Goal: Communication & Community: Answer question/provide support

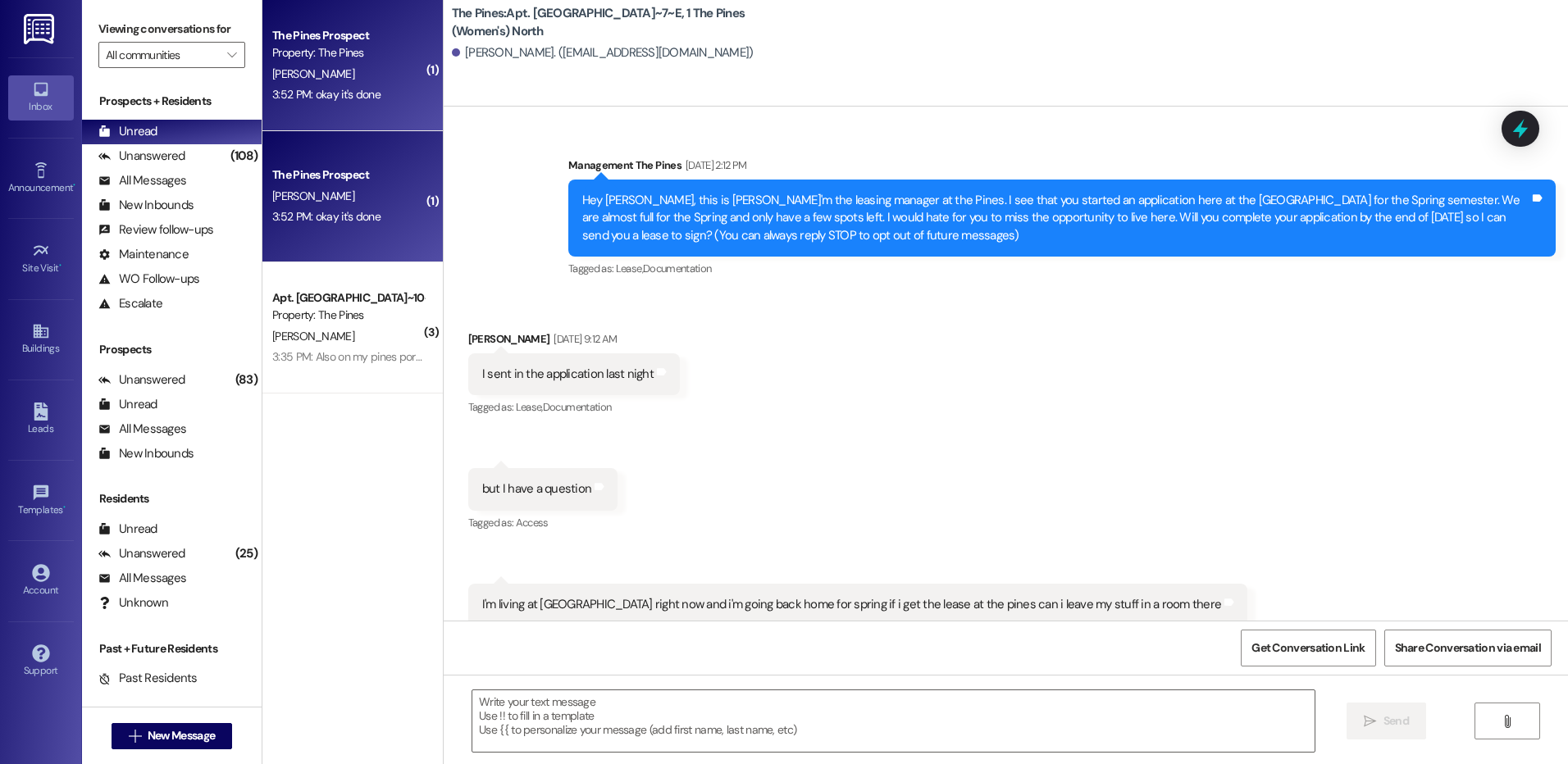
scroll to position [43196, 0]
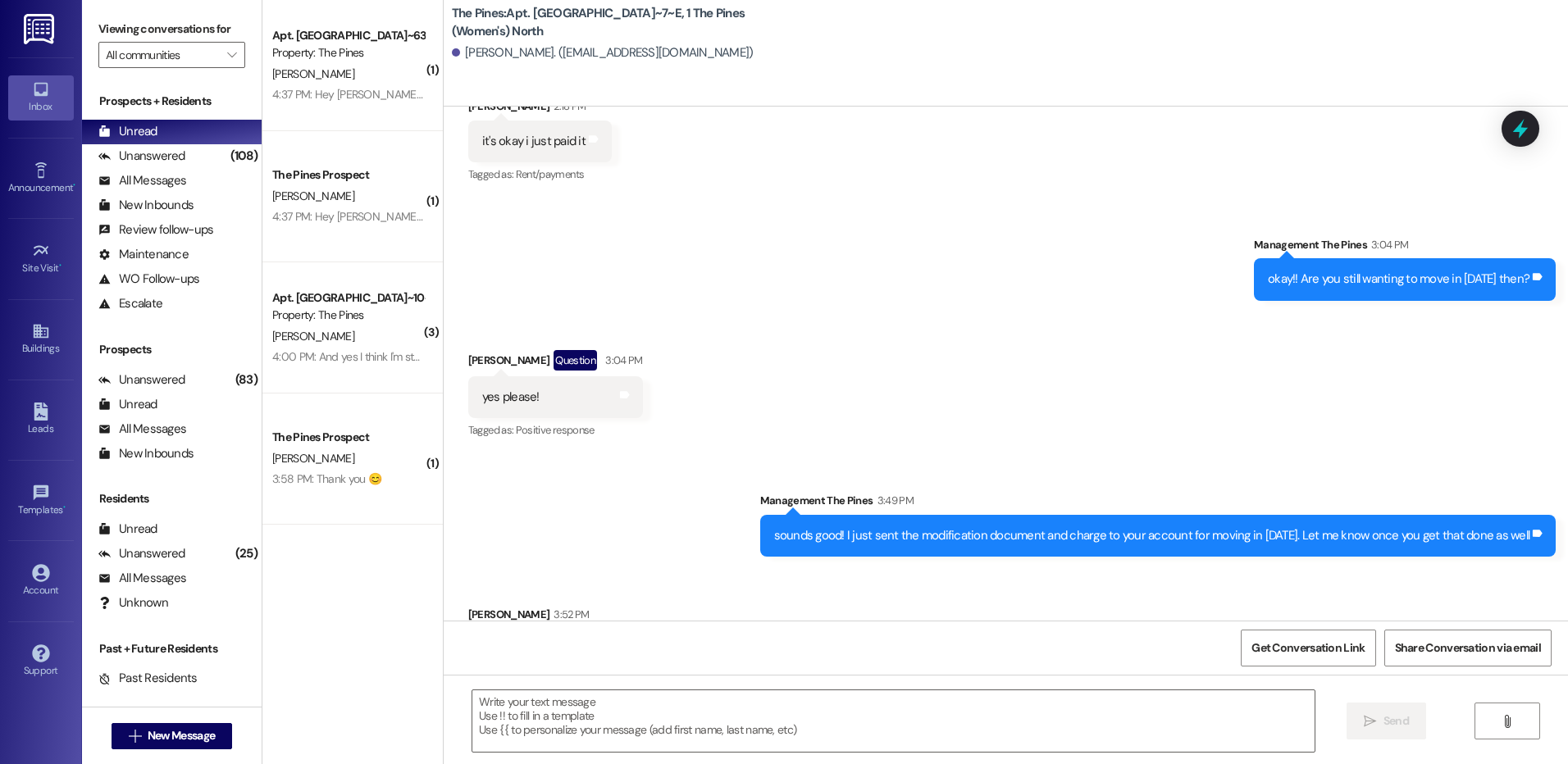
click at [310, 454] on span "[PERSON_NAME]" at bounding box center [313, 459] width 82 height 15
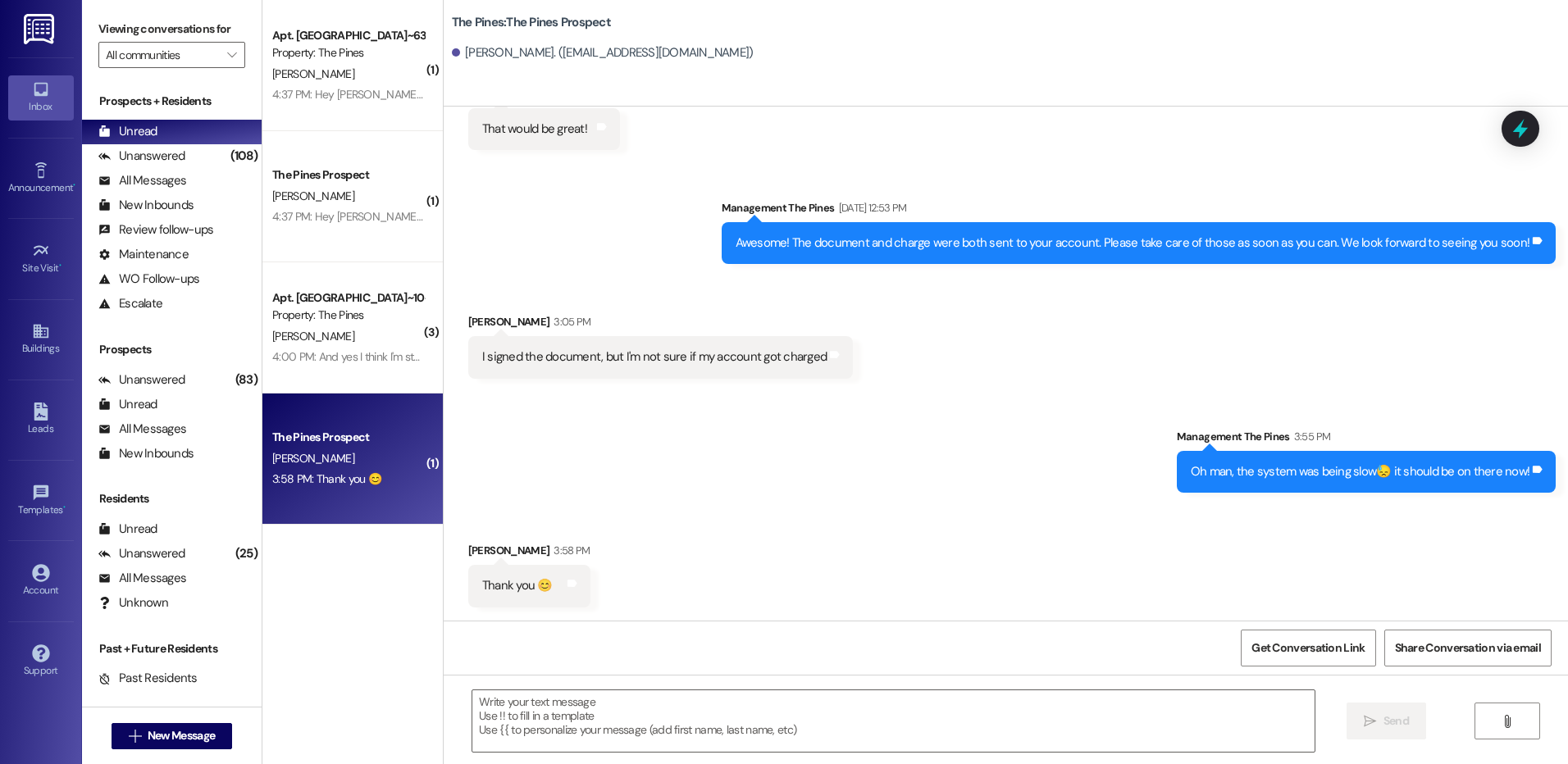
scroll to position [2587, 0]
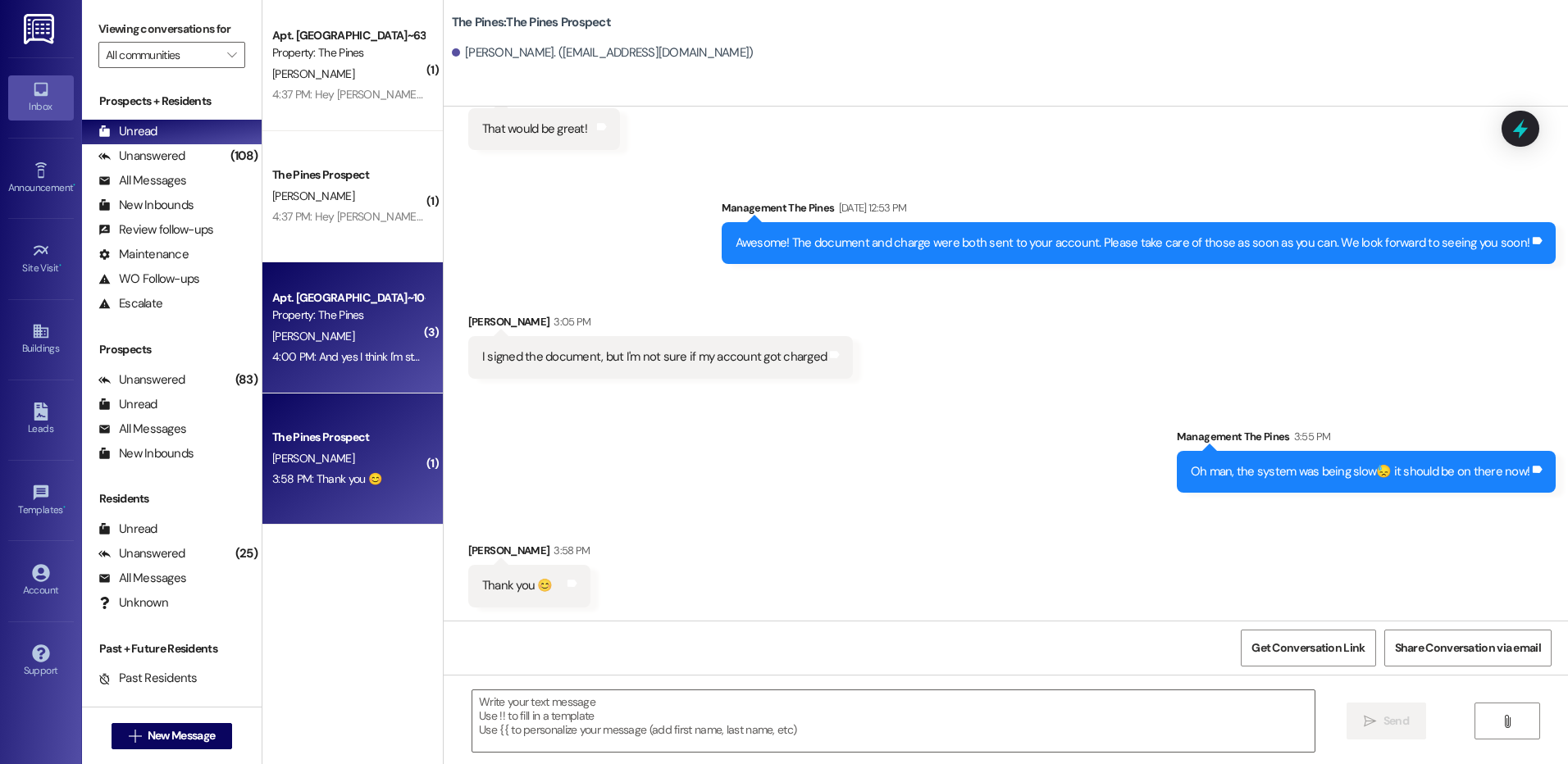
click at [334, 331] on div "[PERSON_NAME]" at bounding box center [348, 336] width 155 height 21
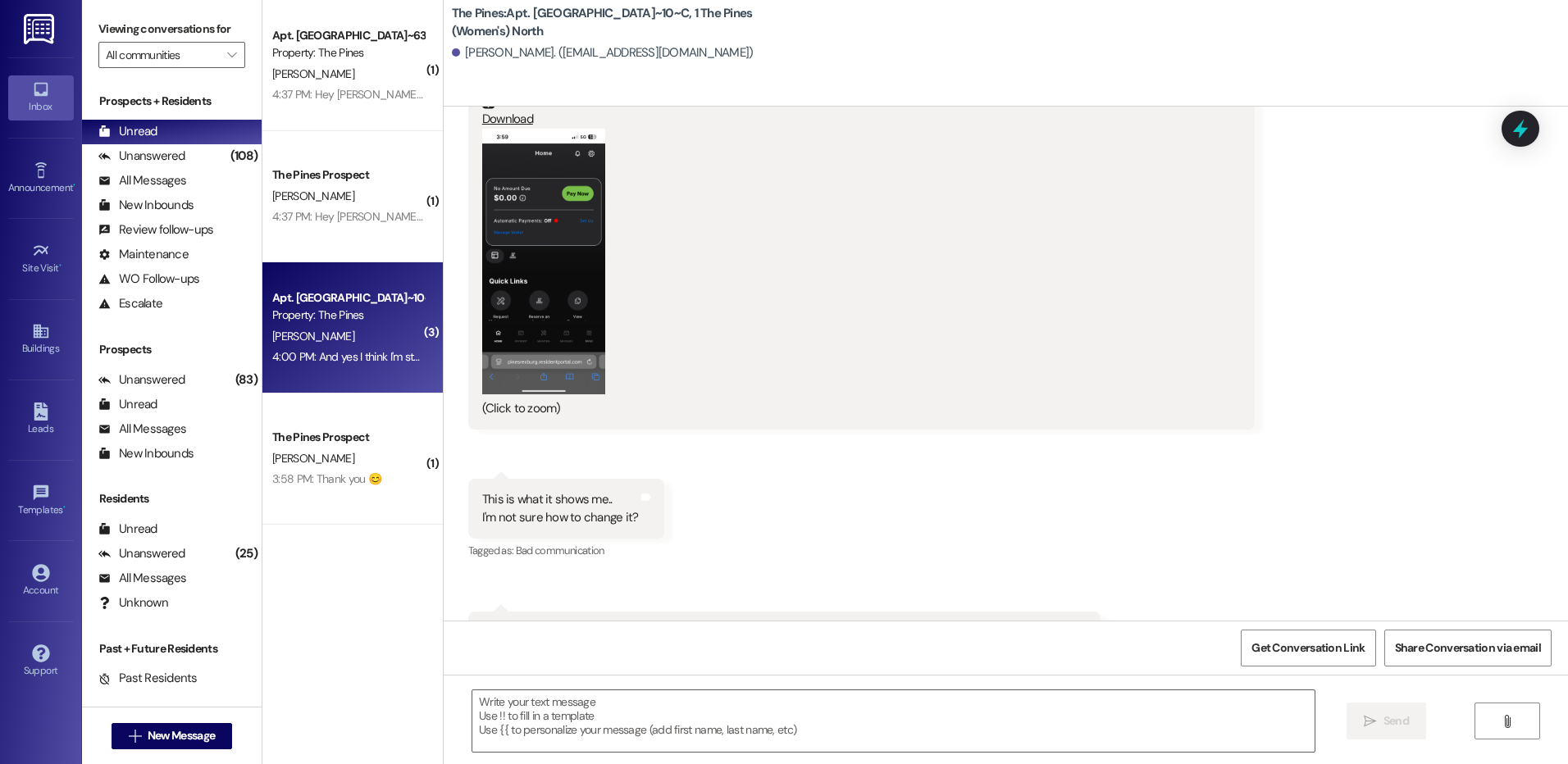
scroll to position [48998, 0]
click at [848, 711] on textarea at bounding box center [893, 721] width 842 height 62
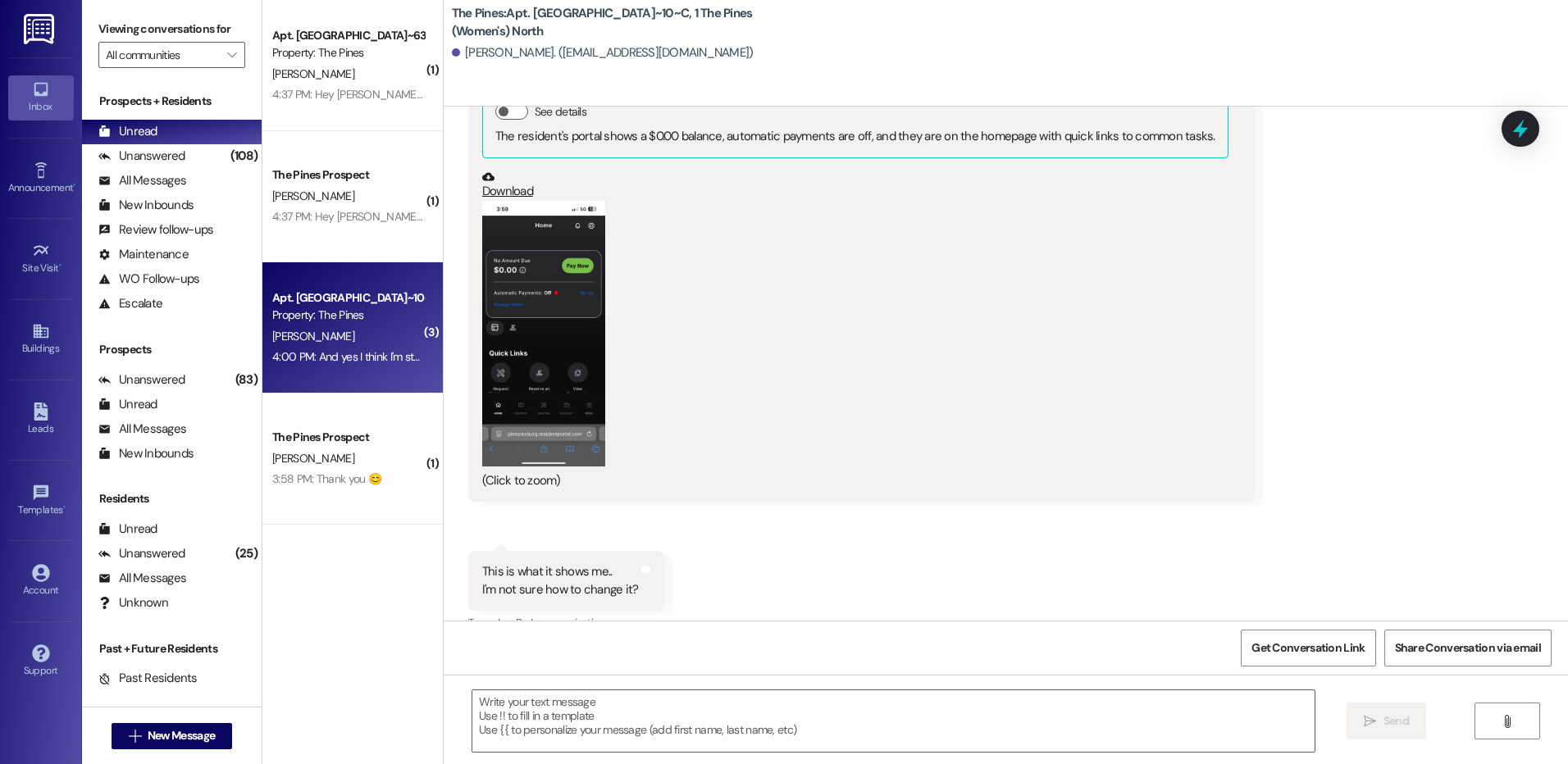
scroll to position [48834, 0]
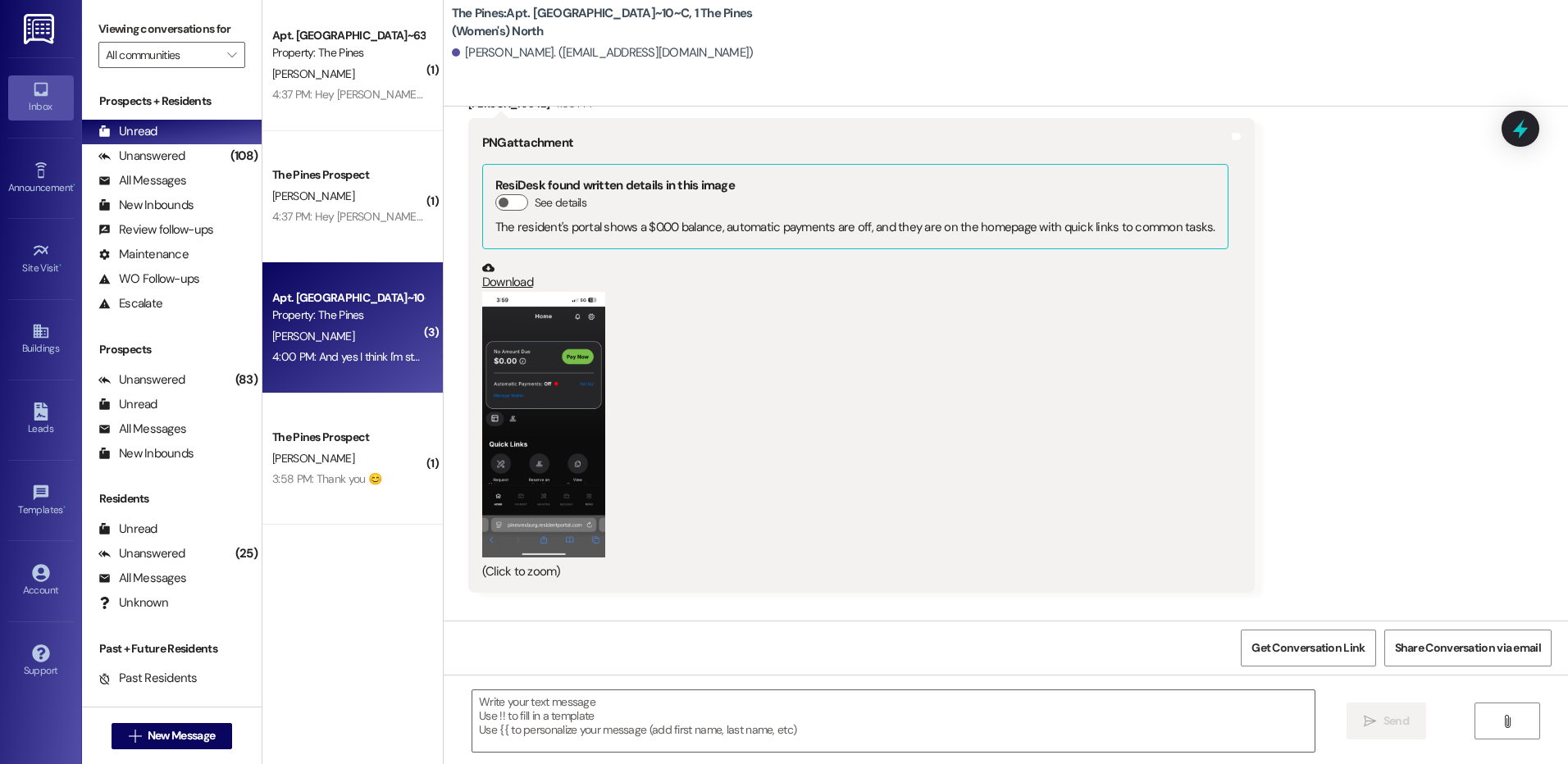
click at [564, 392] on button "Zoom image" at bounding box center [543, 425] width 123 height 267
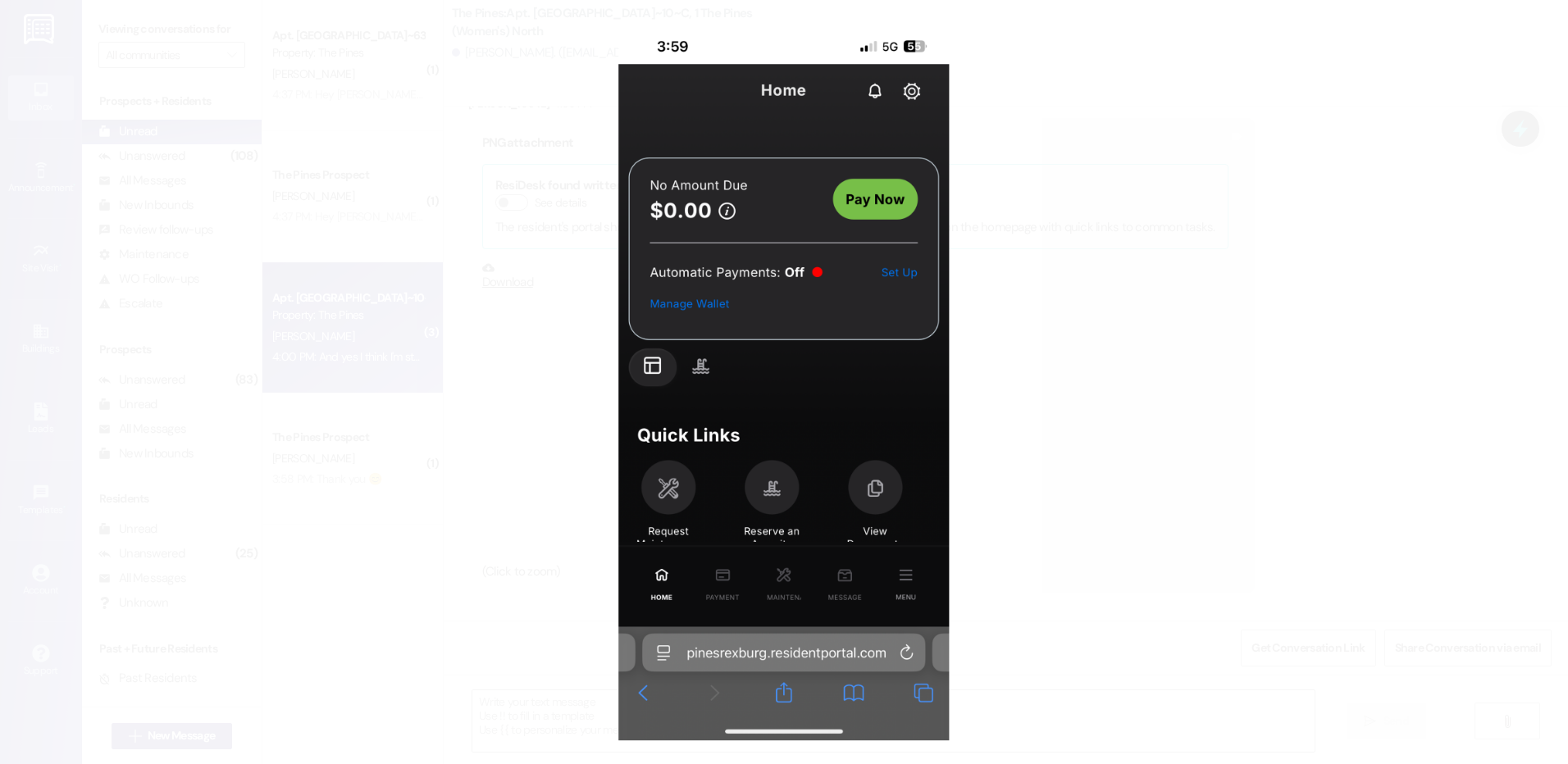
click at [1316, 444] on button "Unzoom image" at bounding box center [784, 382] width 1568 height 764
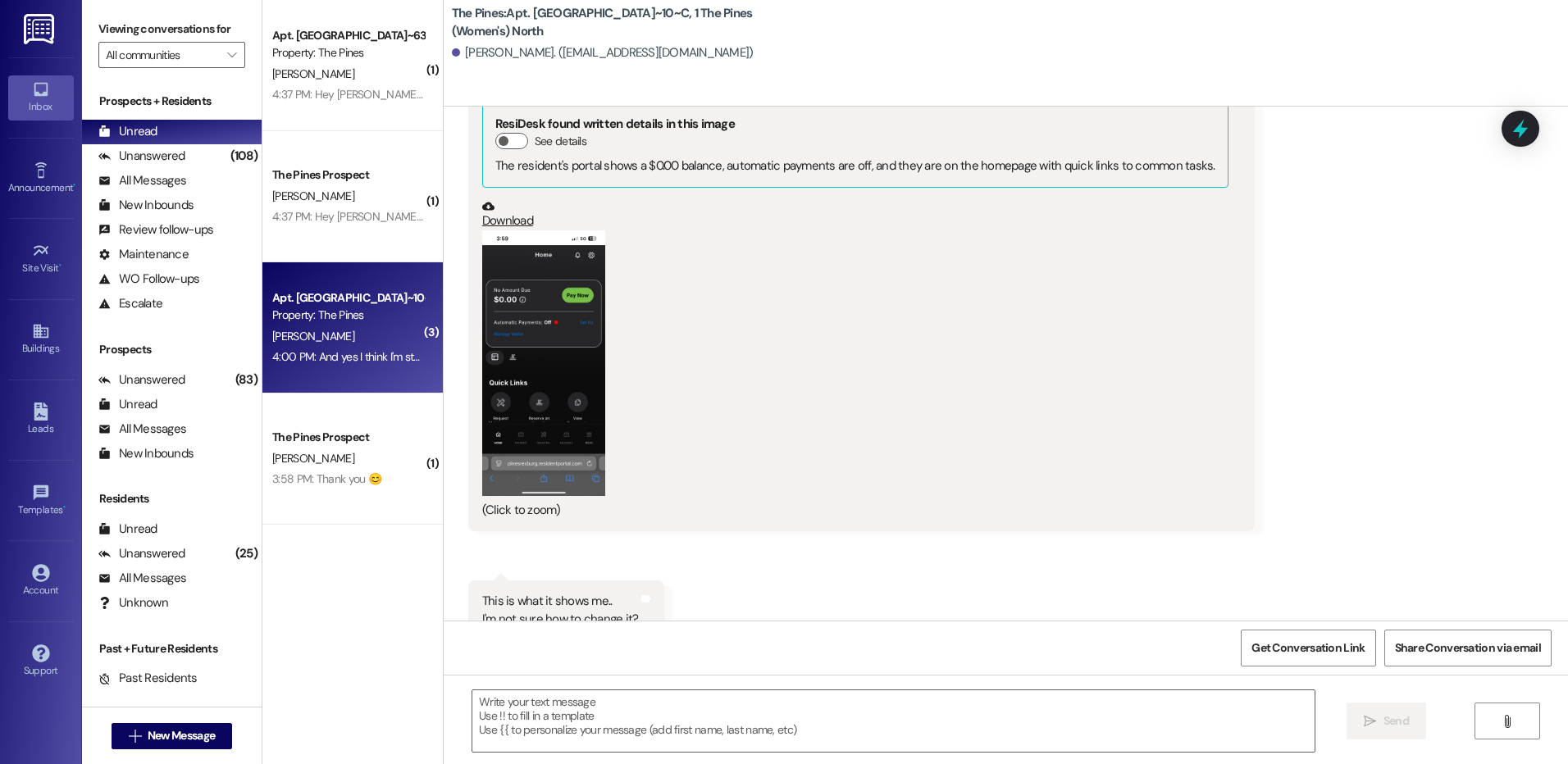
scroll to position [48998, 0]
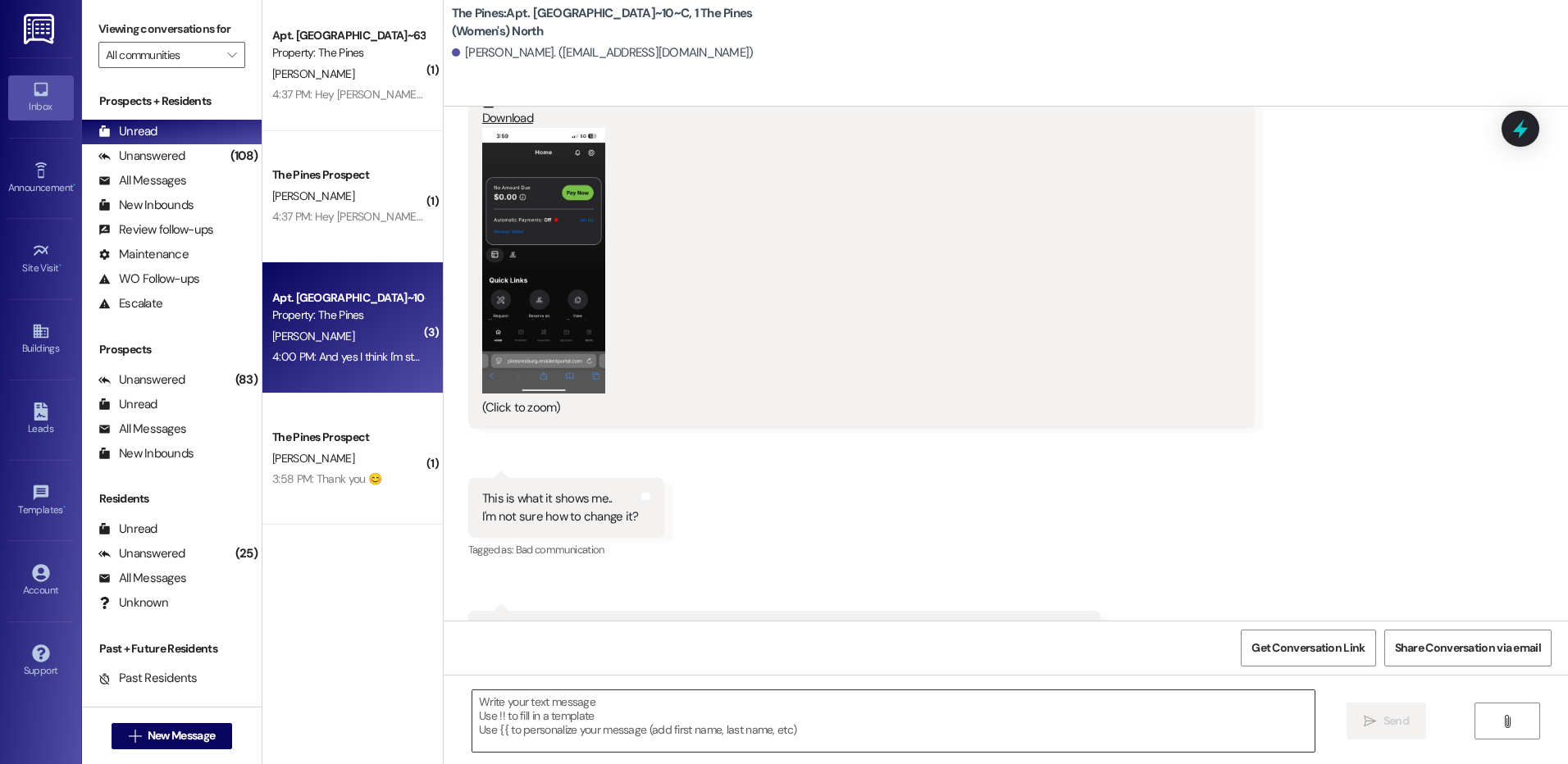
click at [886, 731] on textarea at bounding box center [893, 721] width 842 height 62
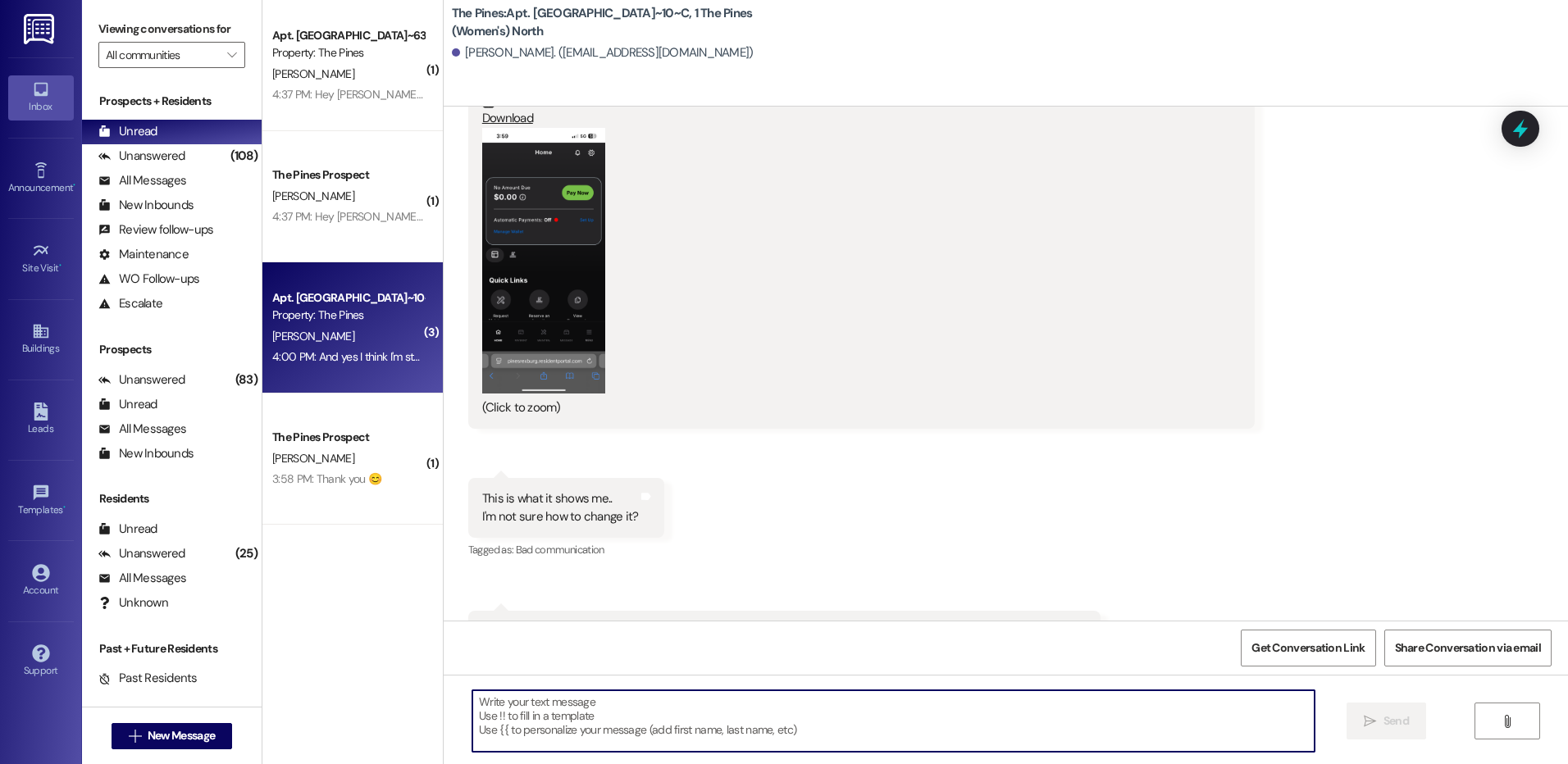
click at [1071, 713] on textarea at bounding box center [893, 721] width 842 height 62
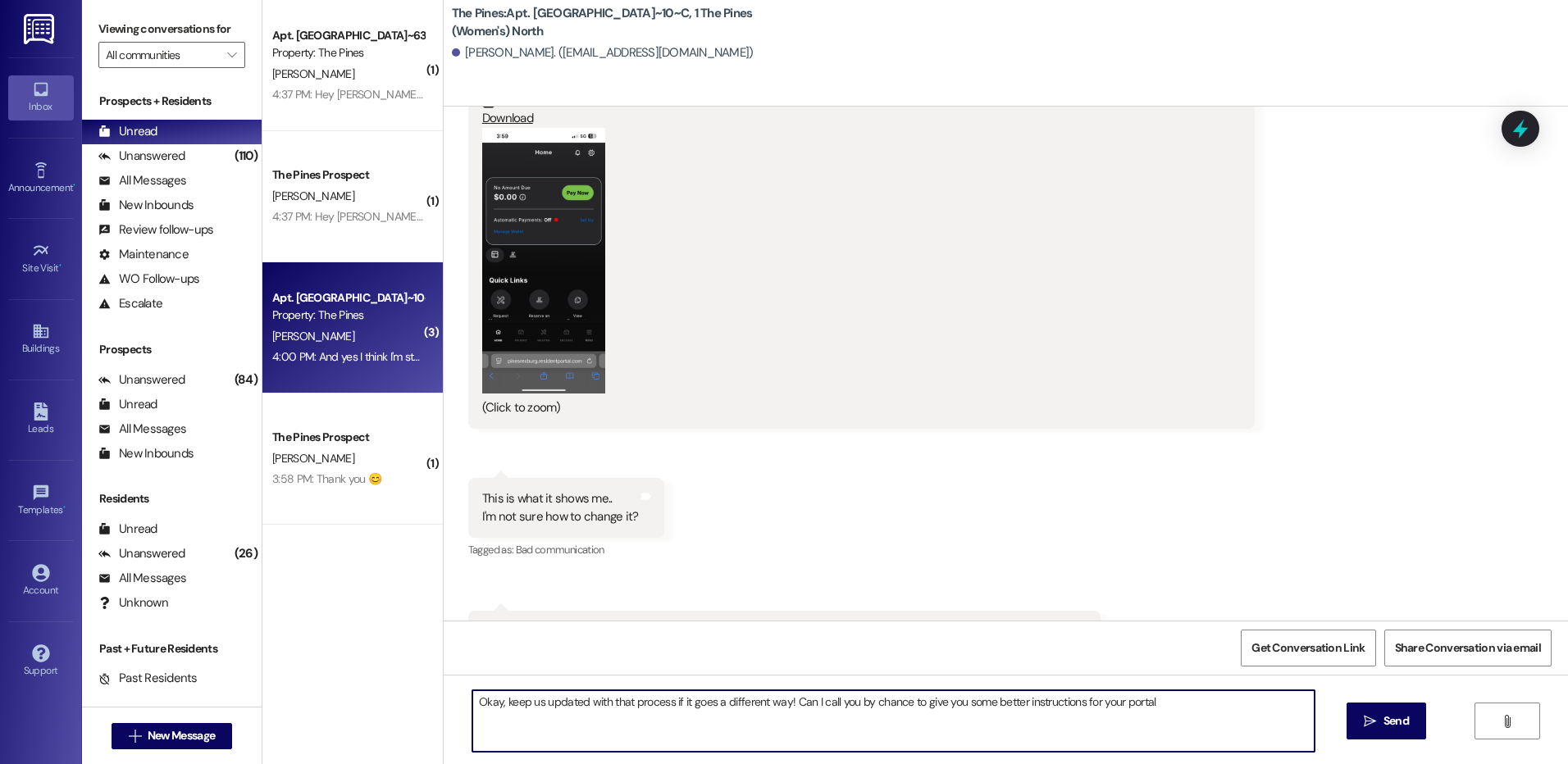
type textarea "Okay, keep us updated with that process if it goes a different way! Can I call …"
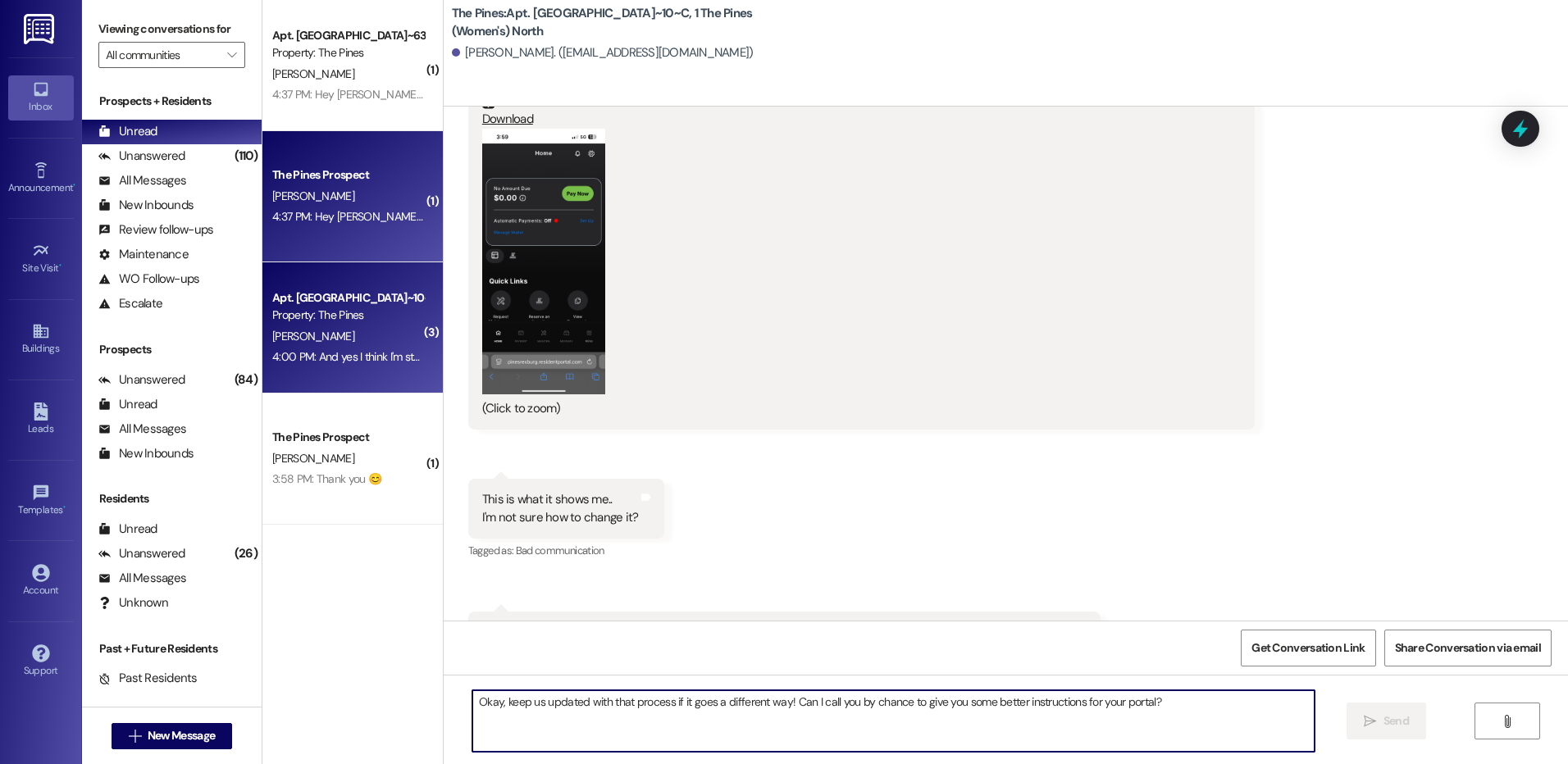
click at [328, 179] on div "The Pines Prospect" at bounding box center [349, 175] width 152 height 18
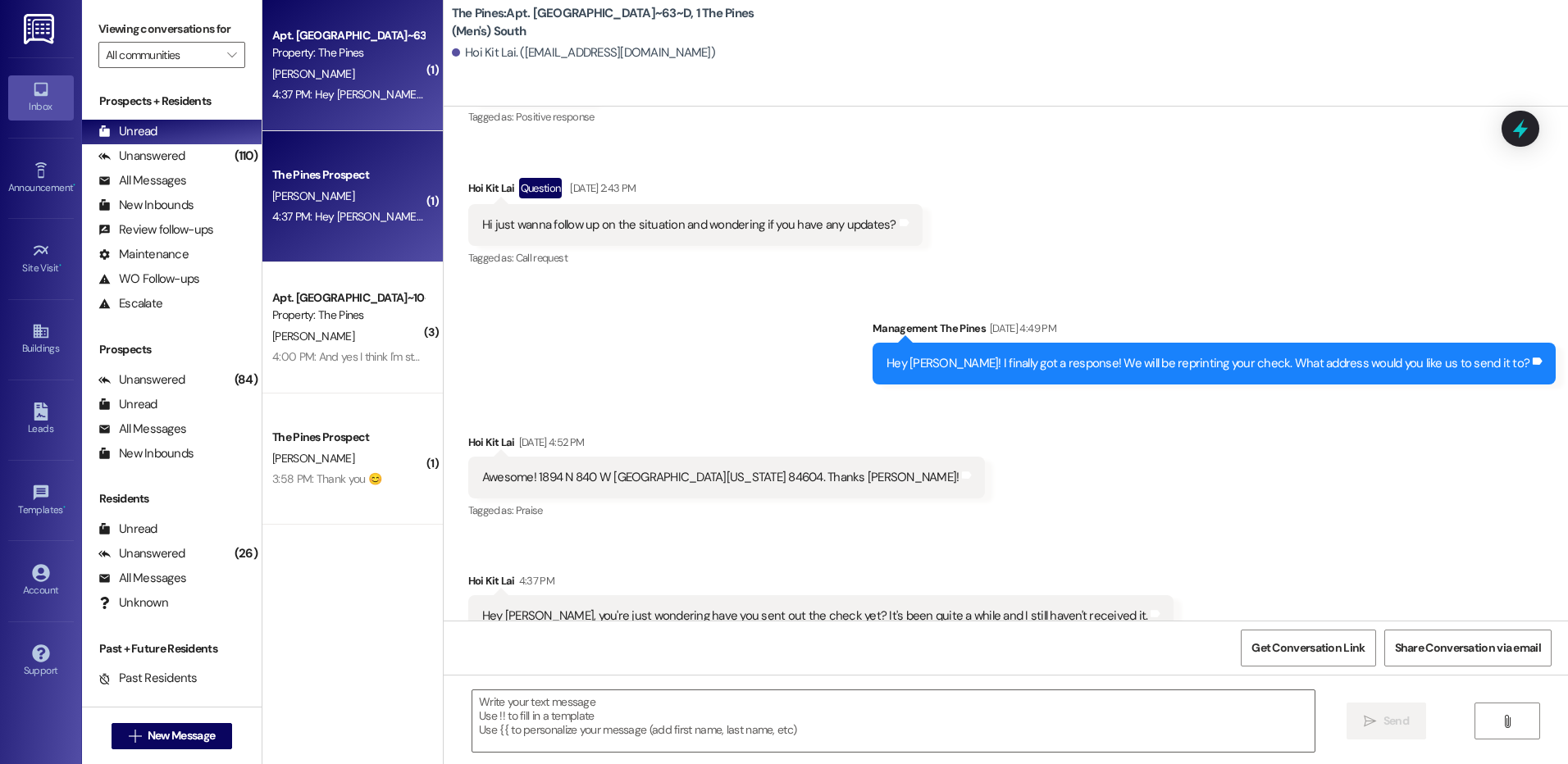
scroll to position [13841, 0]
click at [1214, 543] on div "Received via SMS Hoi Kit Lai [DATE] 4:52 PM Awesome! 1894 N 840 W [GEOGRAPHIC_D…" at bounding box center [1005, 535] width 1124 height 278
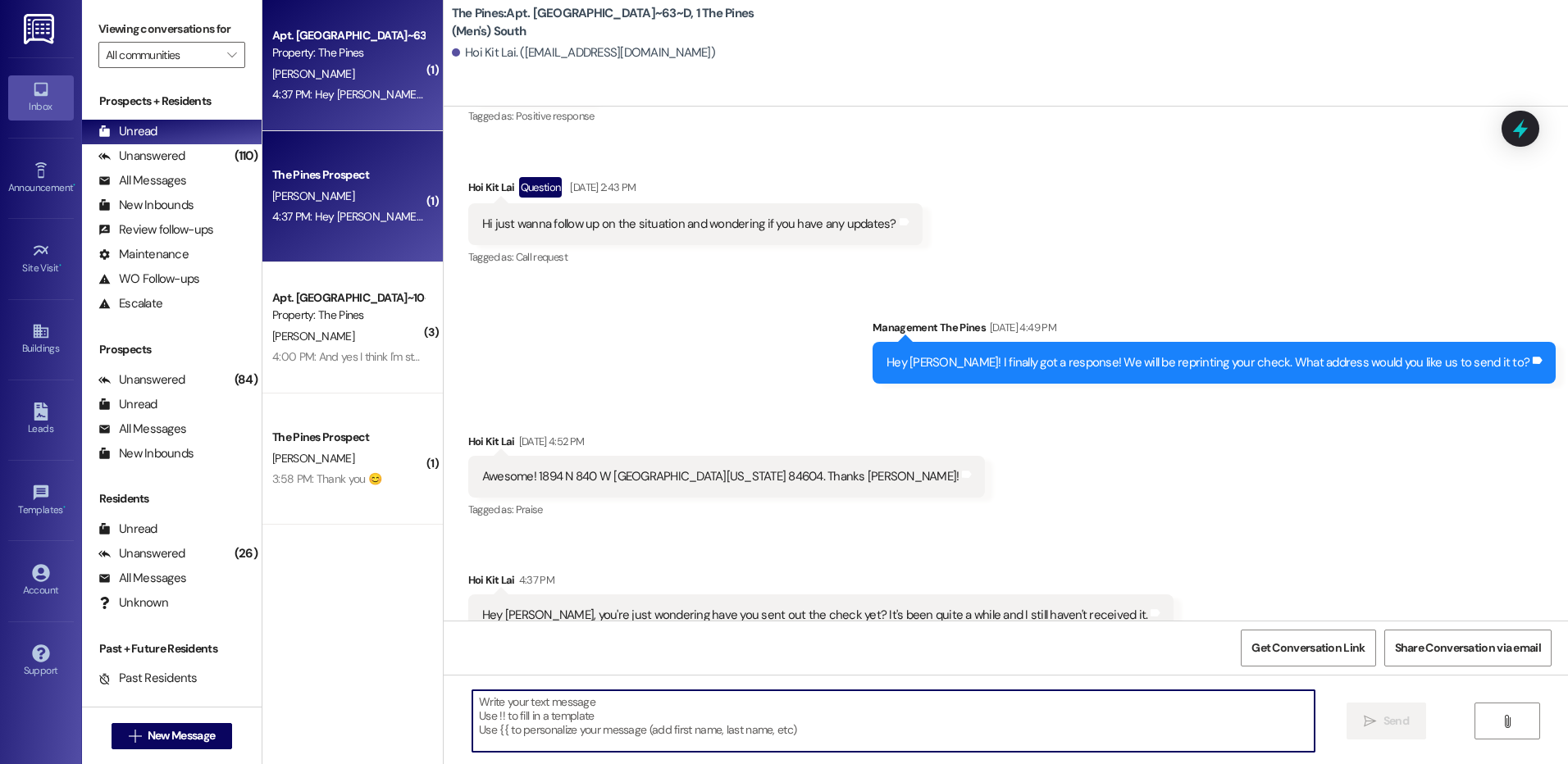
click at [931, 728] on textarea at bounding box center [893, 721] width 842 height 62
click at [1000, 711] on textarea at bounding box center [893, 721] width 842 height 62
type textarea "h"
type textarea "T"
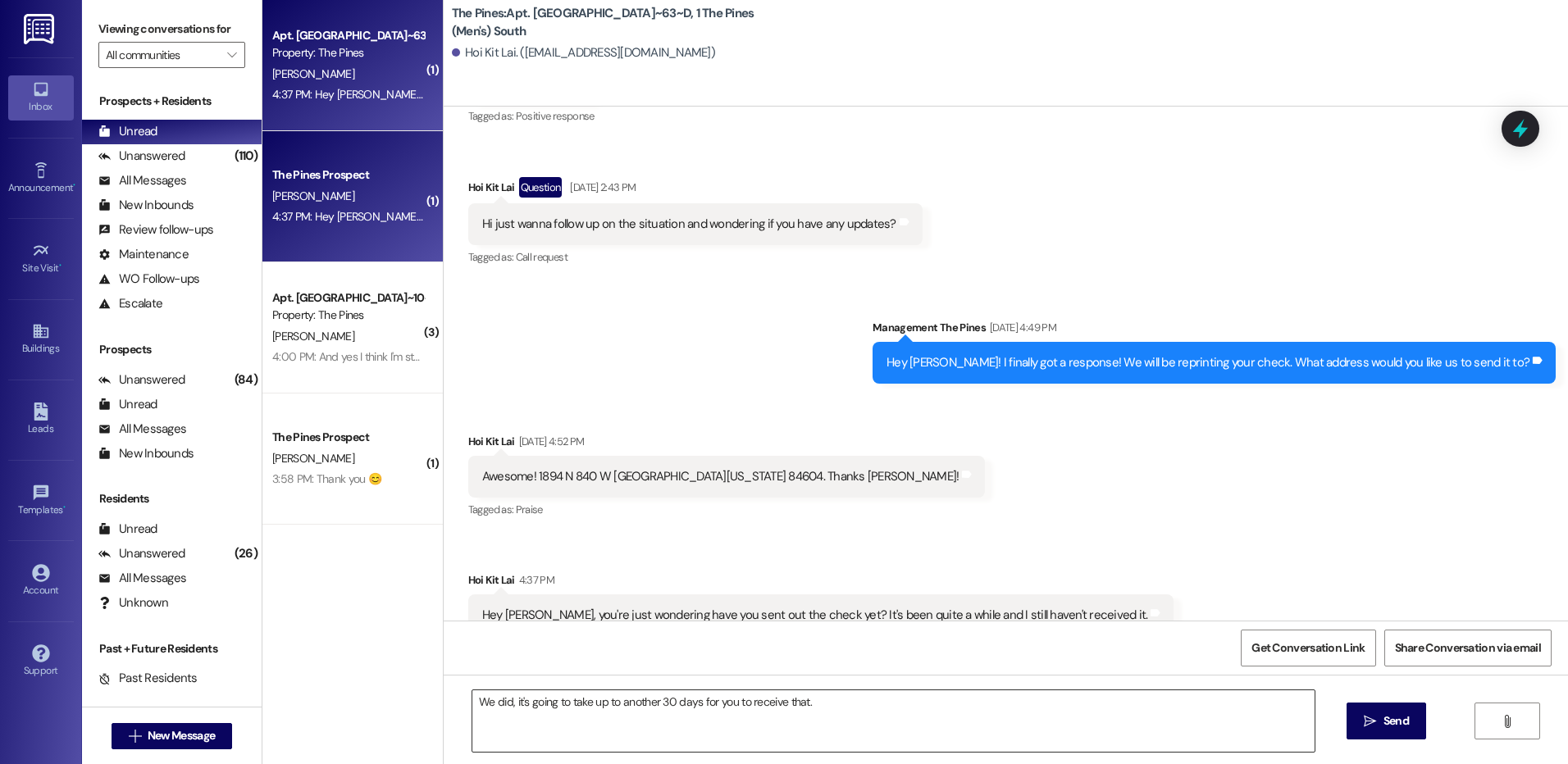
click at [843, 693] on textarea "We did, it's going to take up to another 30 days for you to receive that." at bounding box center [893, 721] width 842 height 62
click at [1173, 512] on div "Received via SMS Hoi Kit Lai [DATE] 4:52 PM Awesome! 1894 N 840 W [GEOGRAPHIC_D…" at bounding box center [1005, 535] width 1124 height 278
click at [1036, 700] on textarea "We did, it's going to take up to another 30 days for you to receive that. Thank…" at bounding box center [893, 721] width 842 height 62
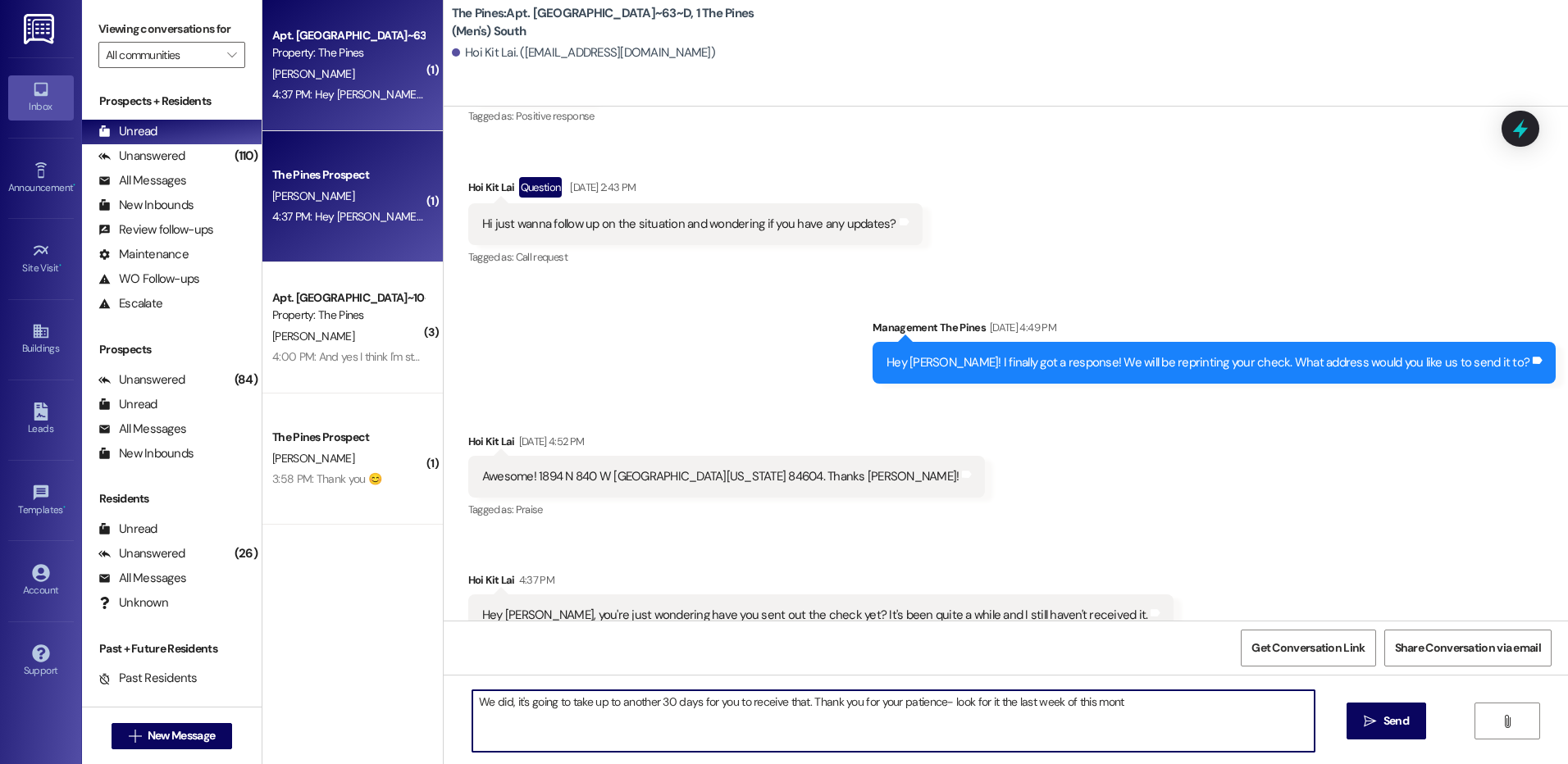
type textarea "We did, it's going to take up to another 30 days for you to receive that. Thank…"
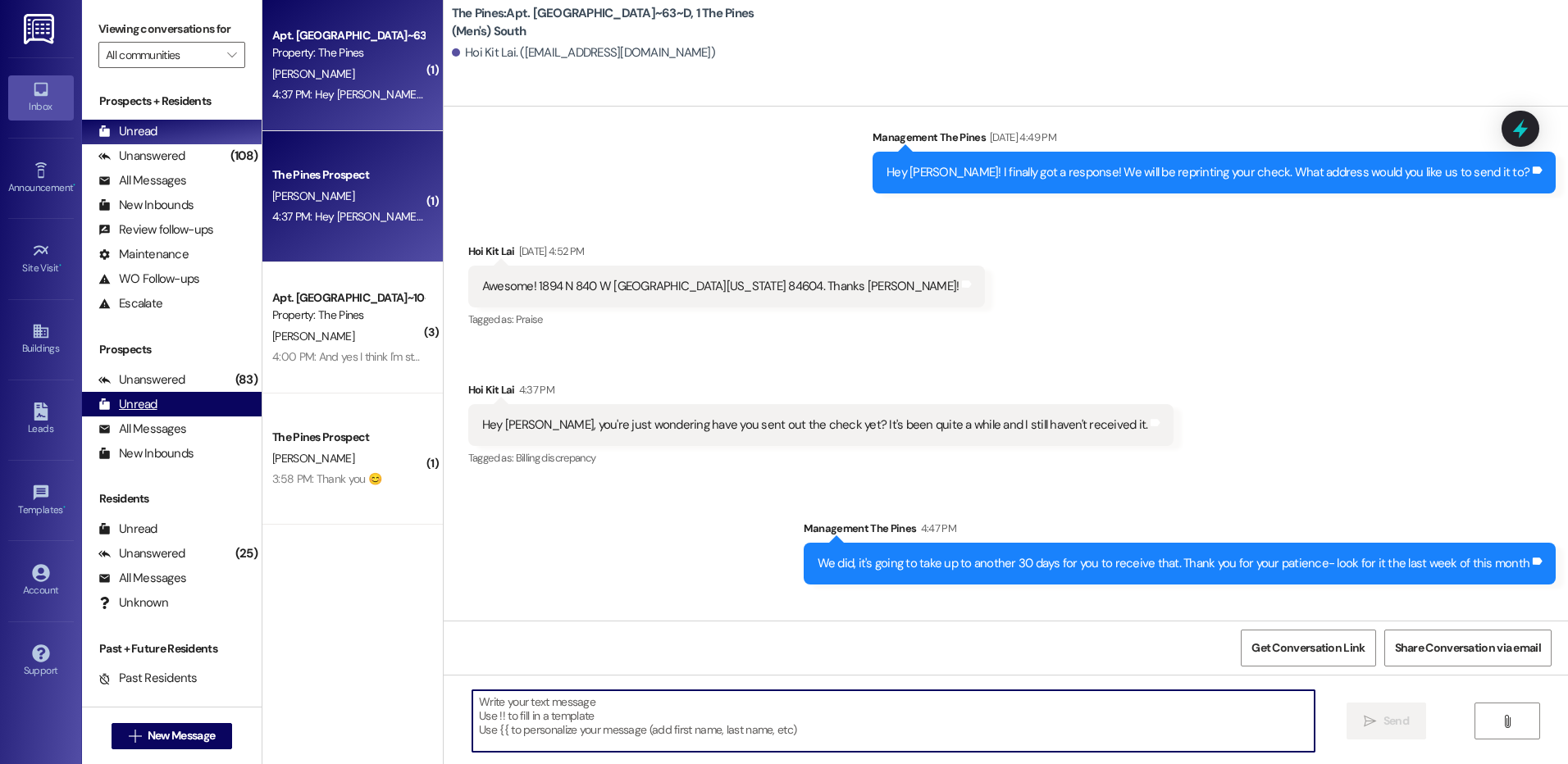
scroll to position [14068, 0]
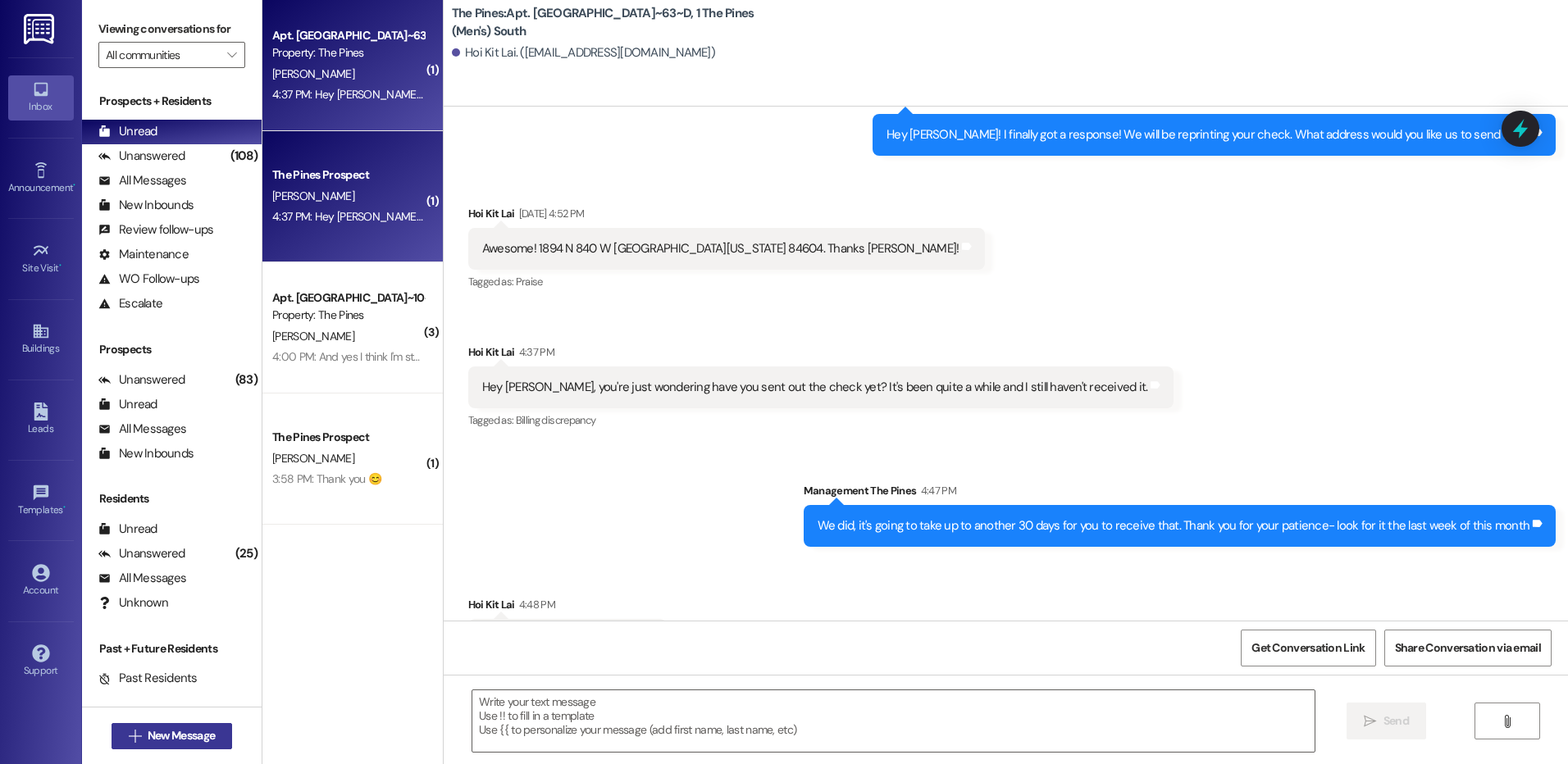
click at [203, 738] on span "New Message" at bounding box center [181, 736] width 67 height 18
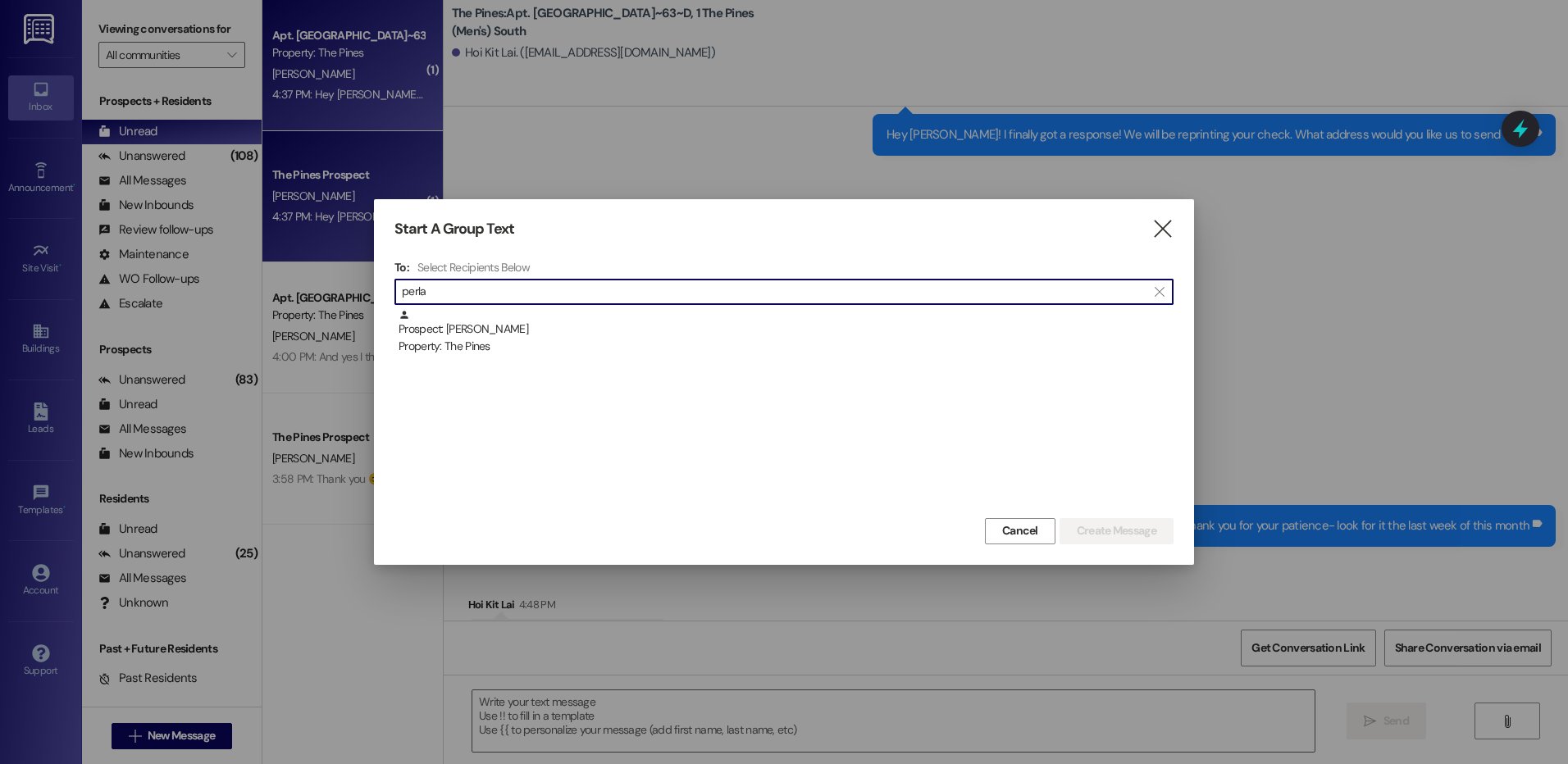
type input "perla"
click at [590, 324] on div "Prospect: [PERSON_NAME] Property: The Pines" at bounding box center [786, 333] width 775 height 47
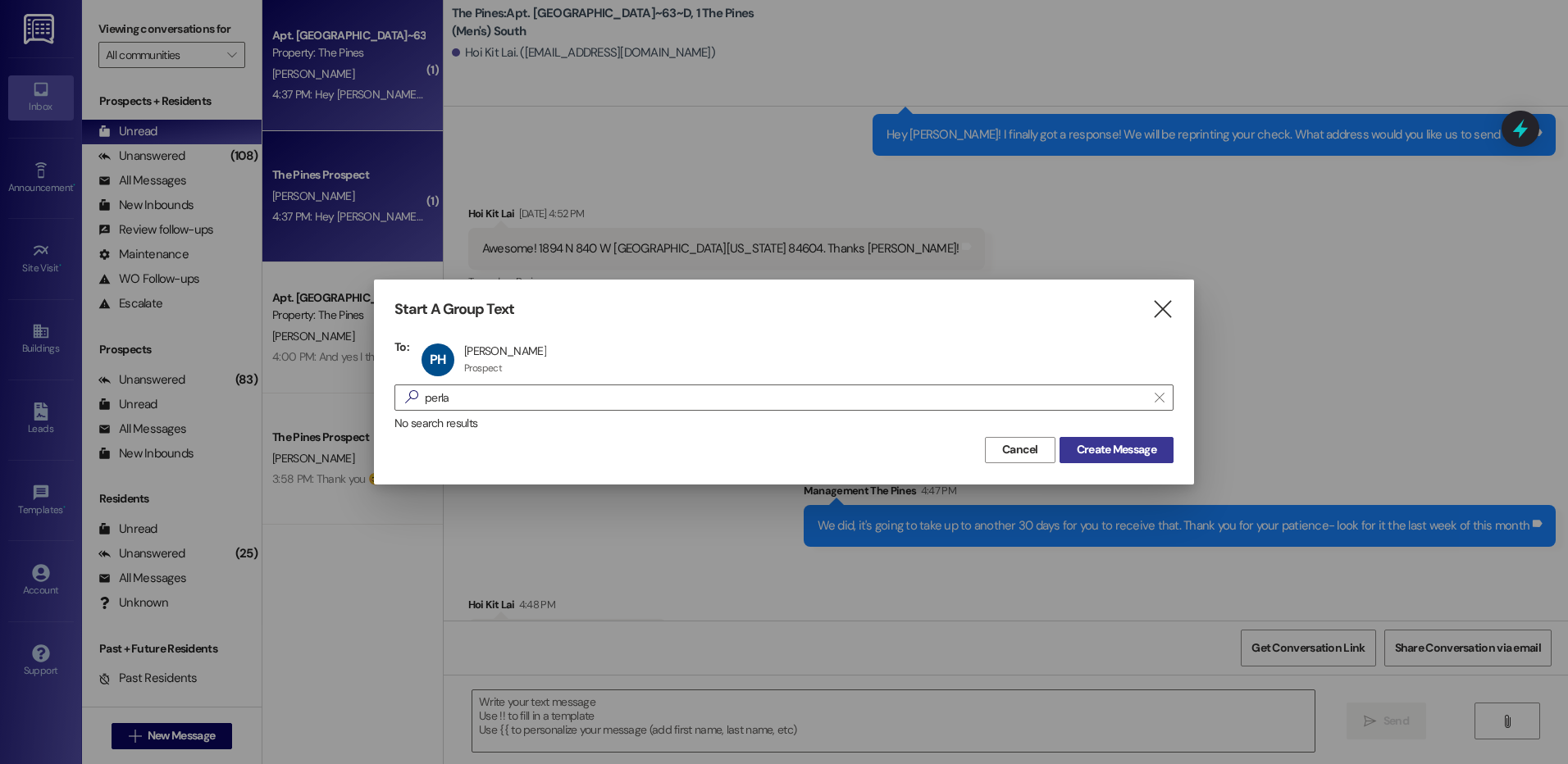
click at [1089, 449] on span "Create Message" at bounding box center [1116, 450] width 79 height 18
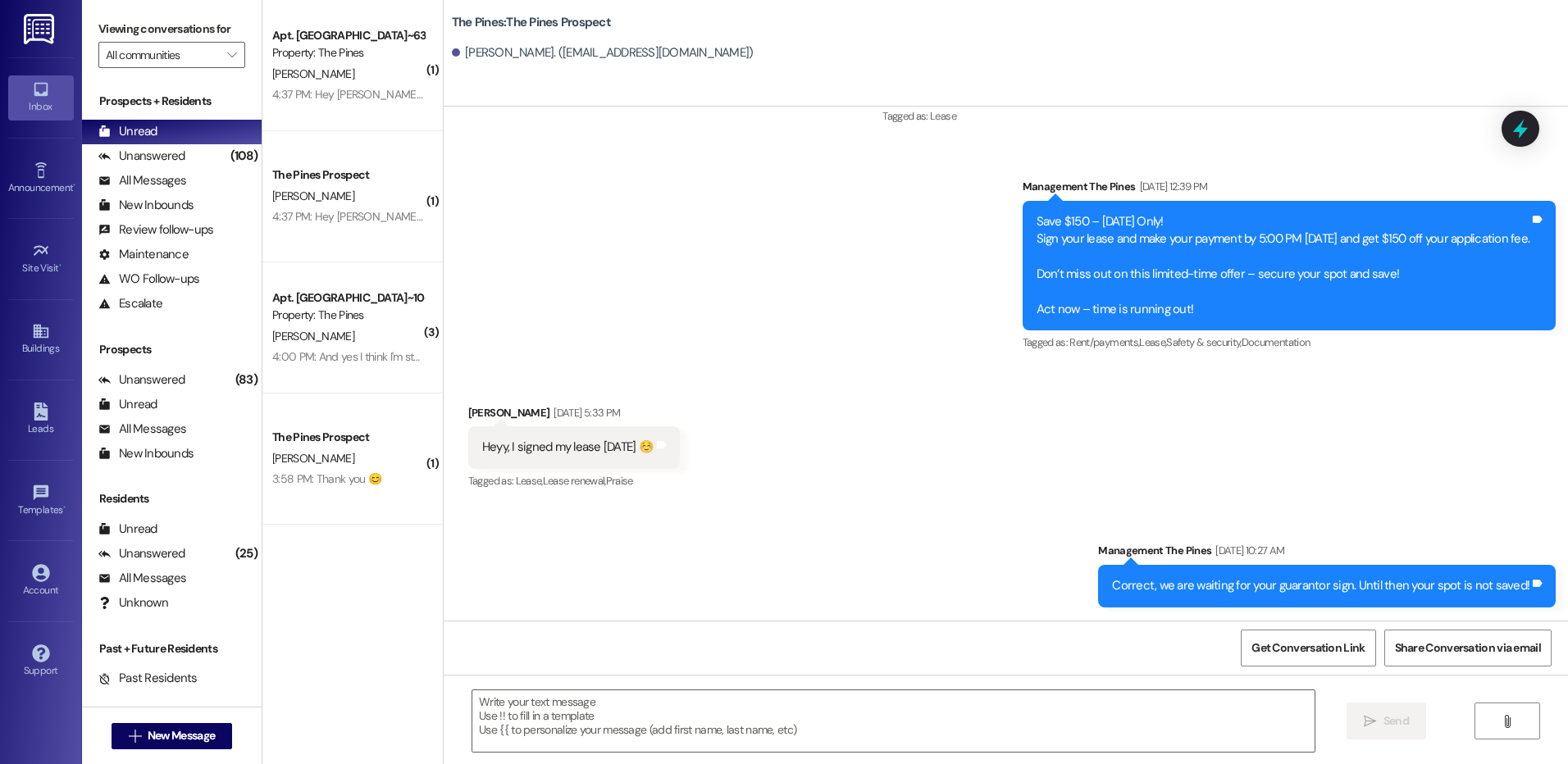
scroll to position [1449, 0]
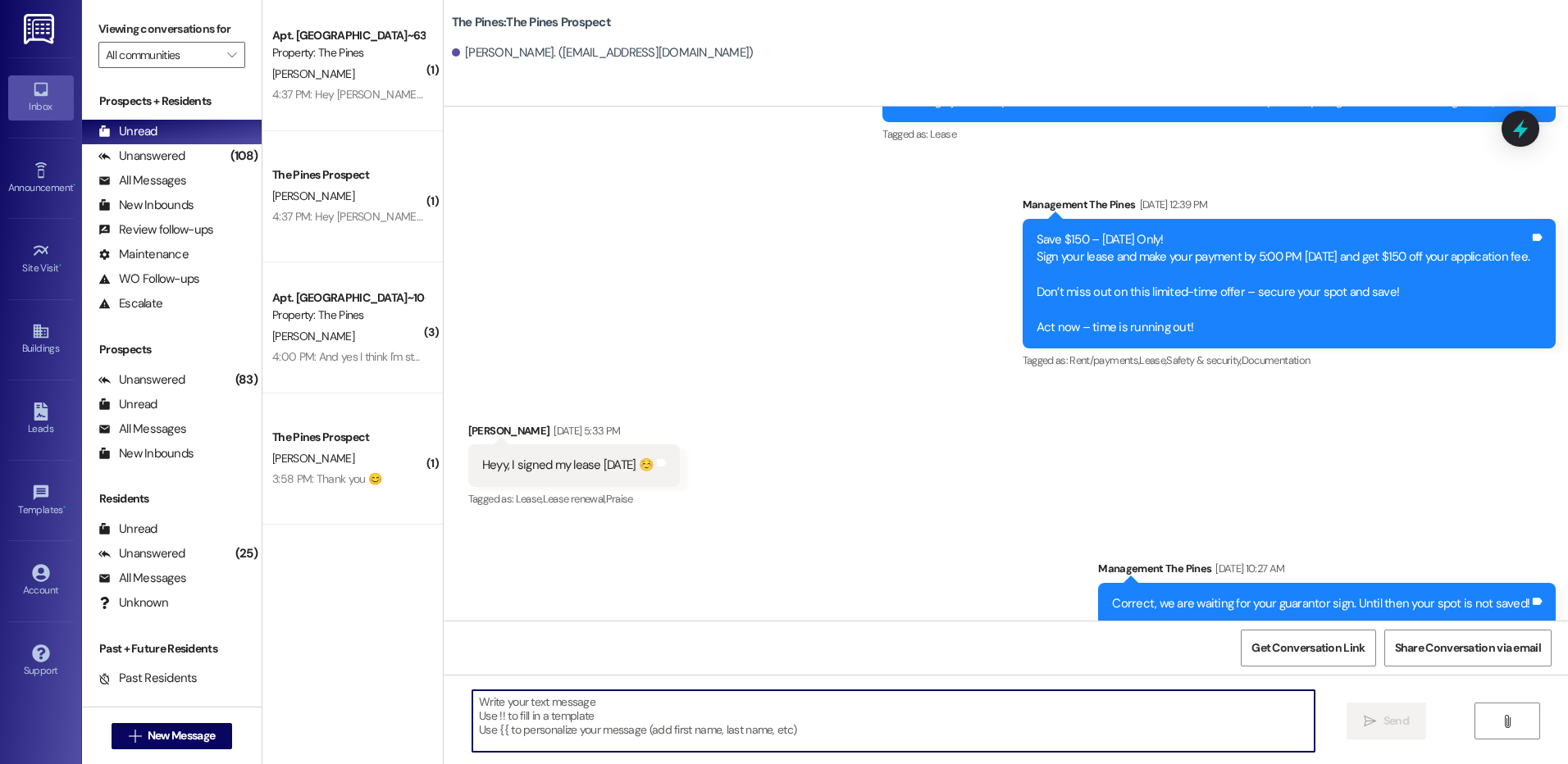
click at [959, 695] on textarea at bounding box center [893, 721] width 842 height 62
click at [633, 708] on textarea at bounding box center [893, 721] width 842 height 62
paste textarea "[URL][DOMAIN_NAME]"
type textarea "[URL][DOMAIN_NAME]"
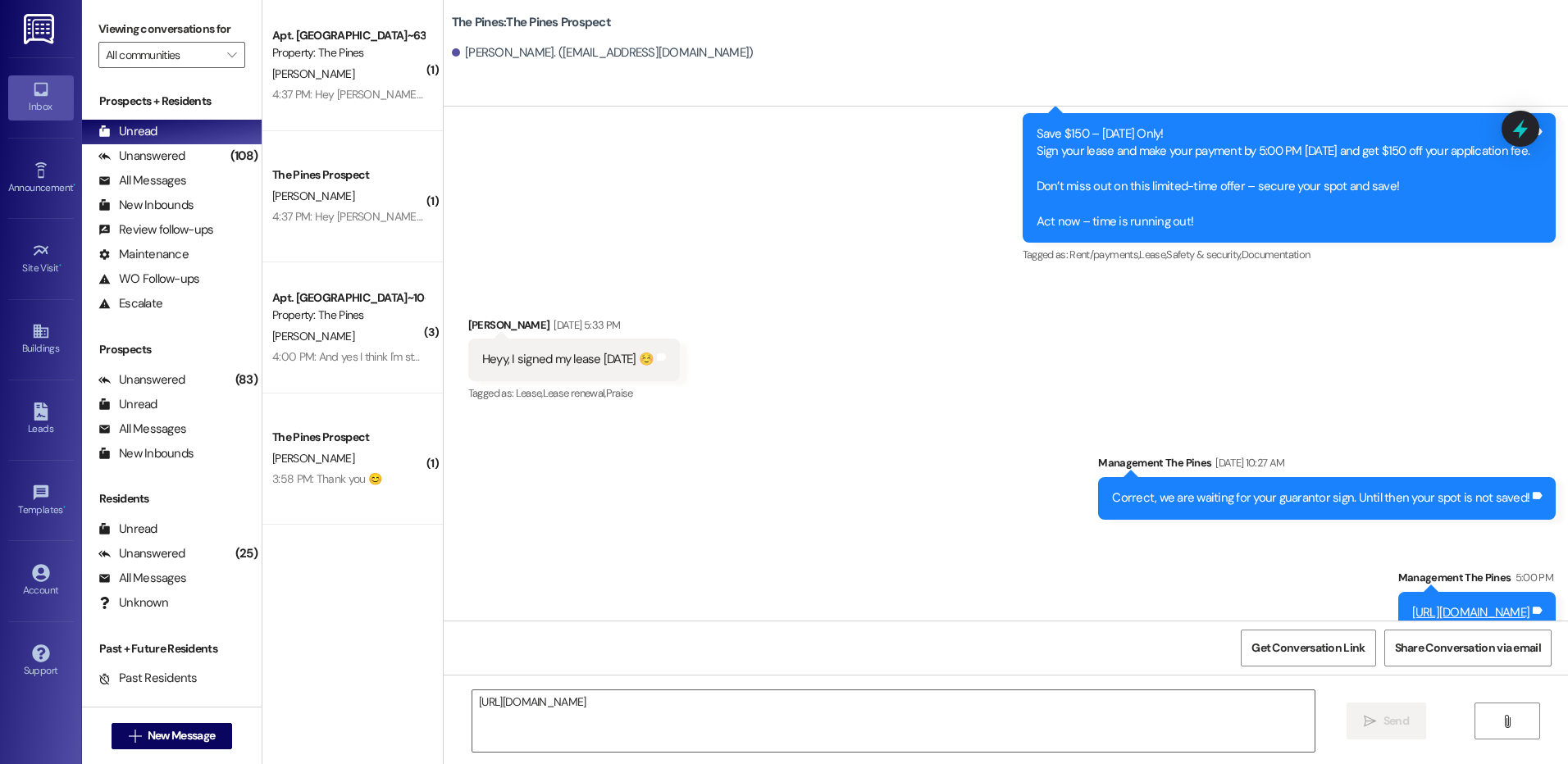
scroll to position [1563, 0]
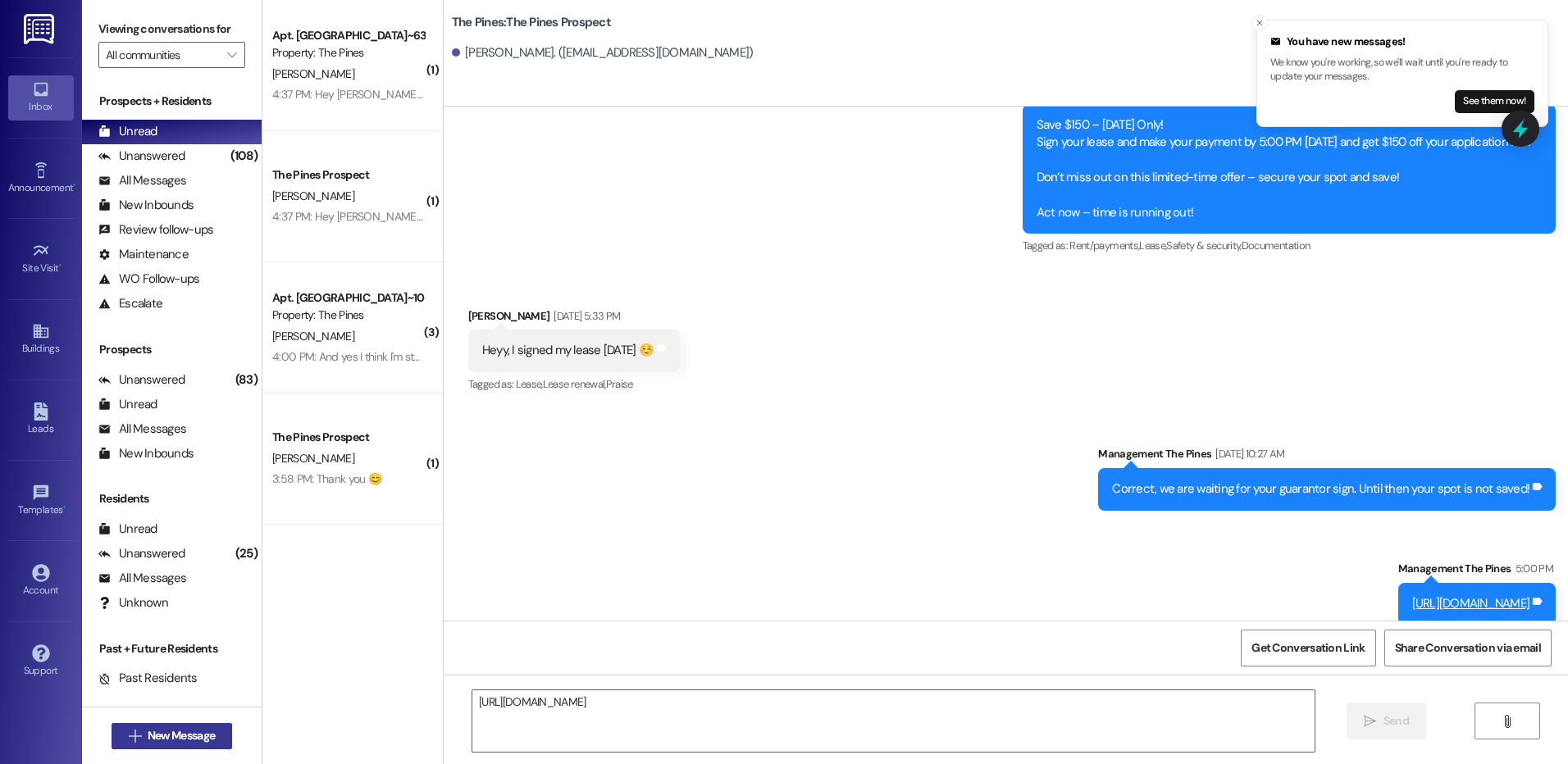
click at [164, 726] on button " New Message" at bounding box center [171, 736] width 121 height 26
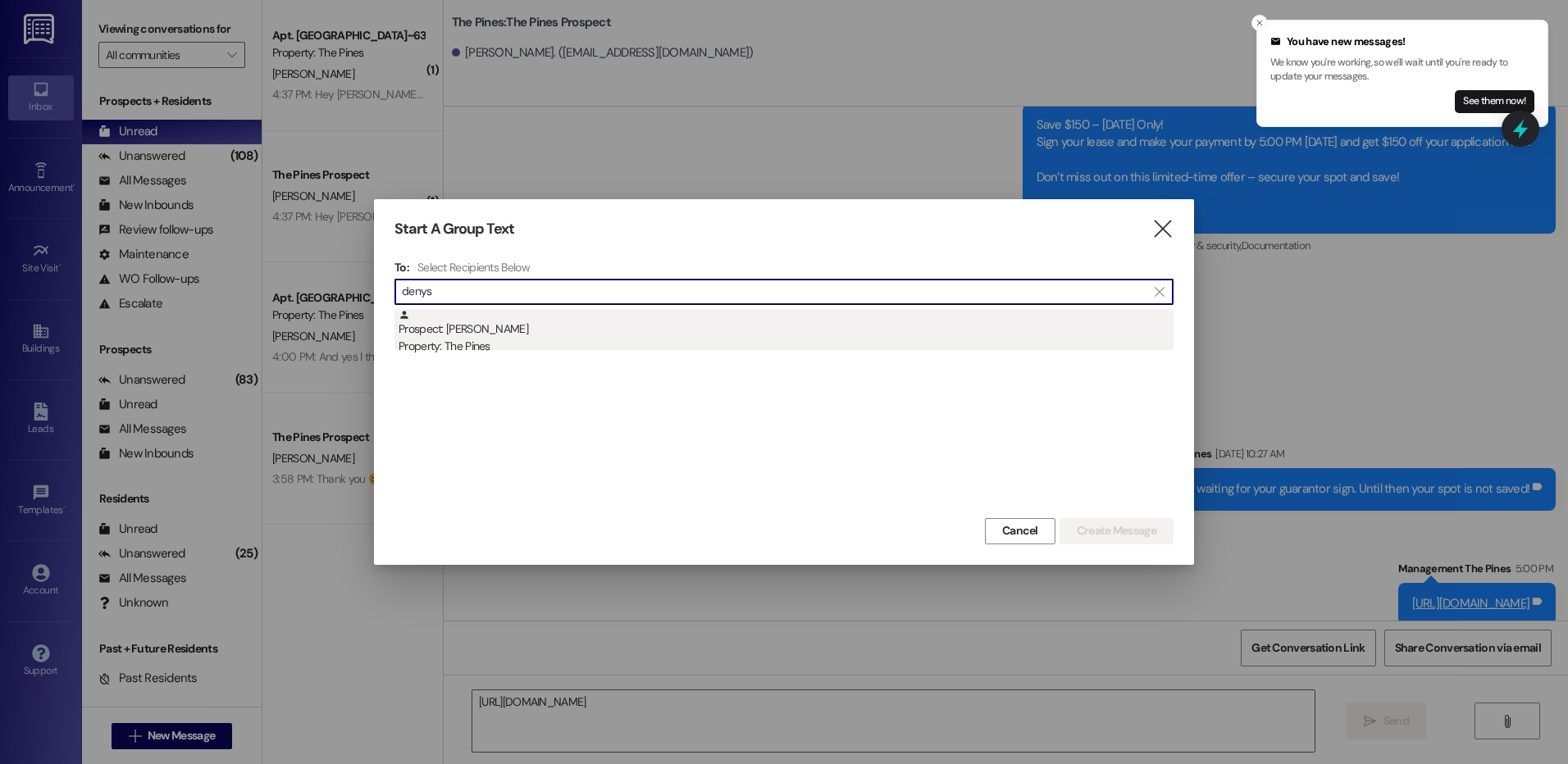
type input "denys"
click at [504, 325] on div "Prospect: [PERSON_NAME] Property: The Pines" at bounding box center [786, 333] width 775 height 47
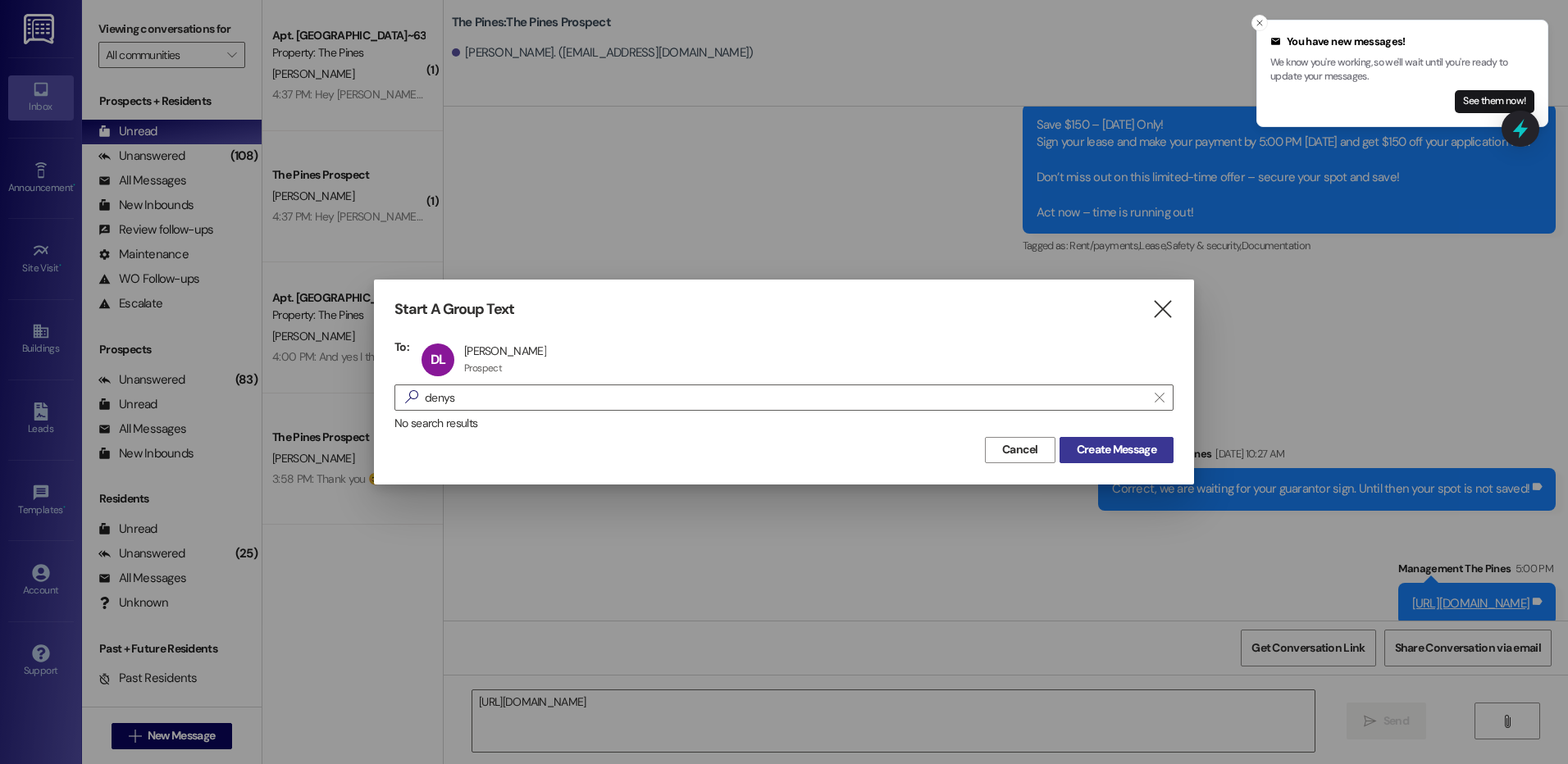
click at [1098, 455] on span "Create Message" at bounding box center [1116, 450] width 79 height 18
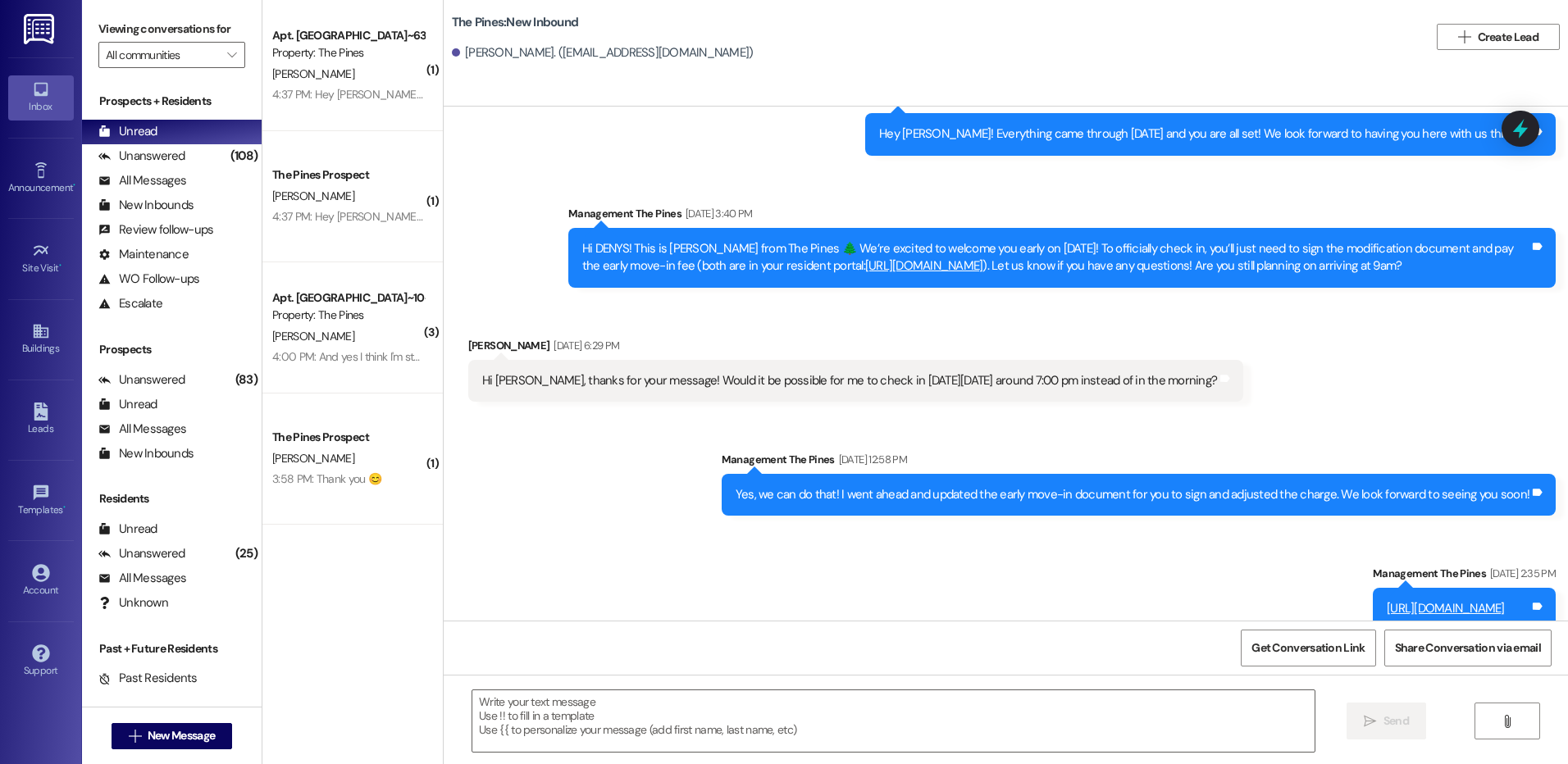
scroll to position [1812, 0]
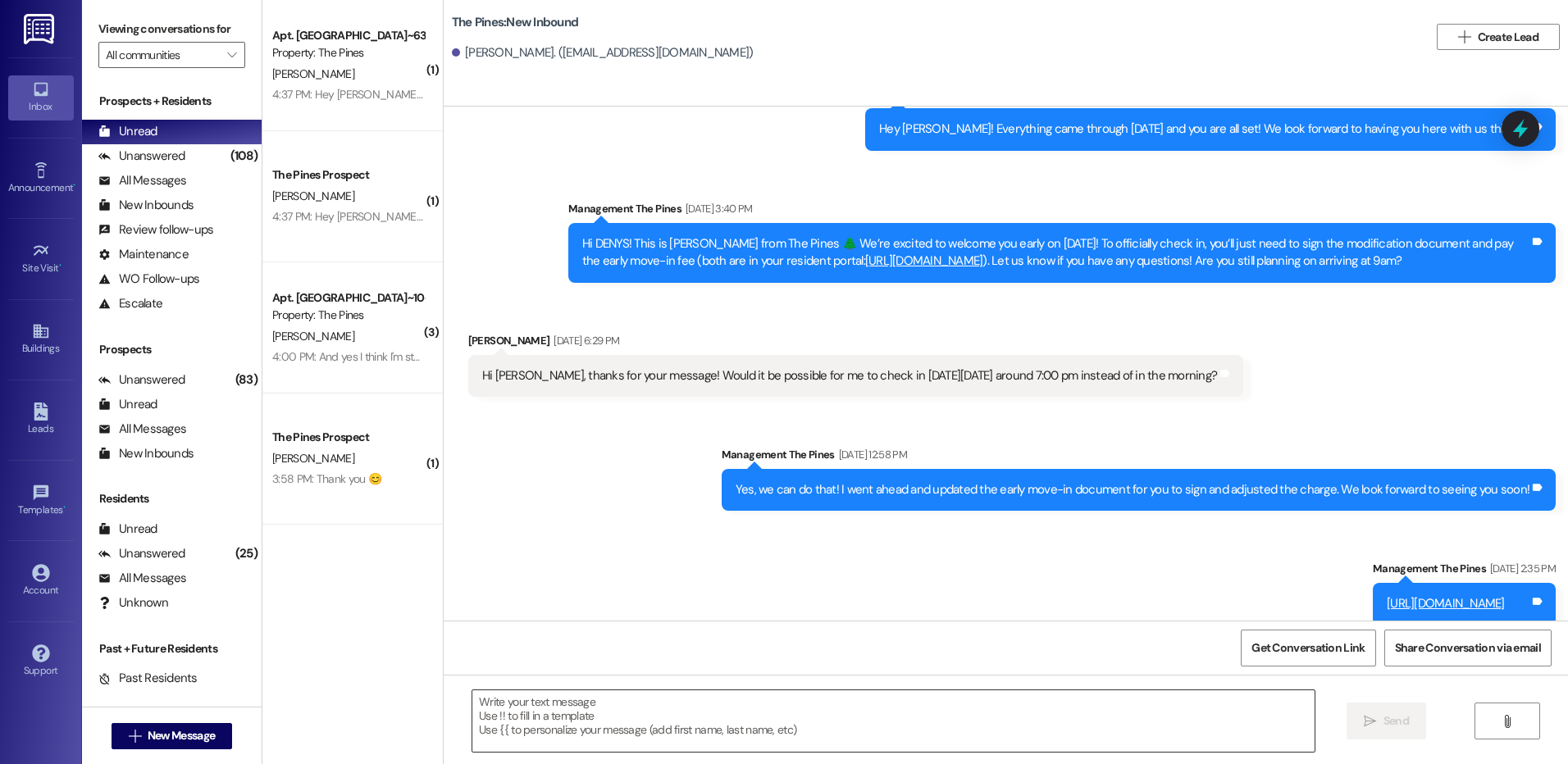
click at [1041, 705] on textarea at bounding box center [893, 721] width 842 height 62
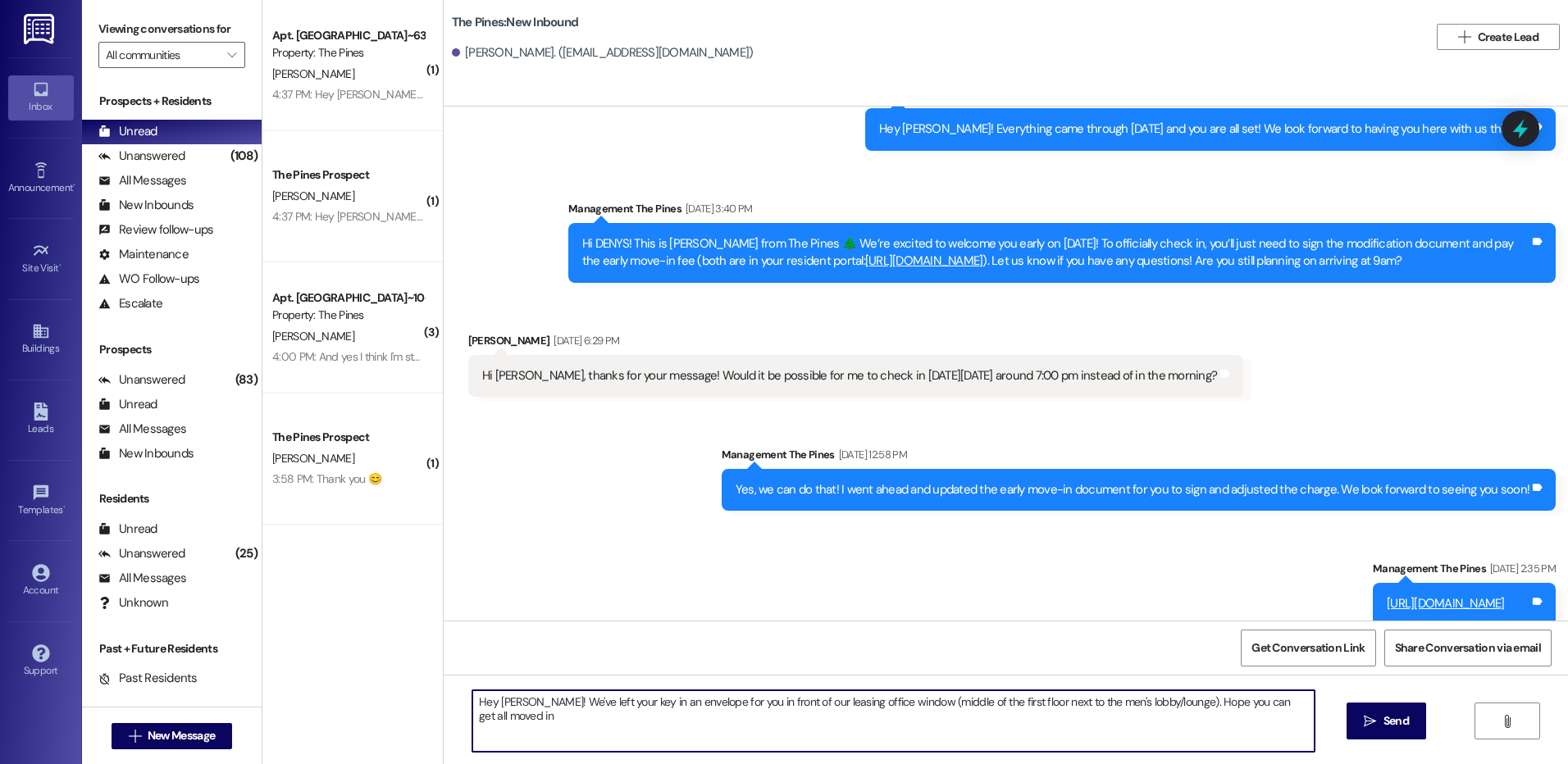
type textarea "Hey [PERSON_NAME]! We've left your key in an envelope for you in front of our l…"
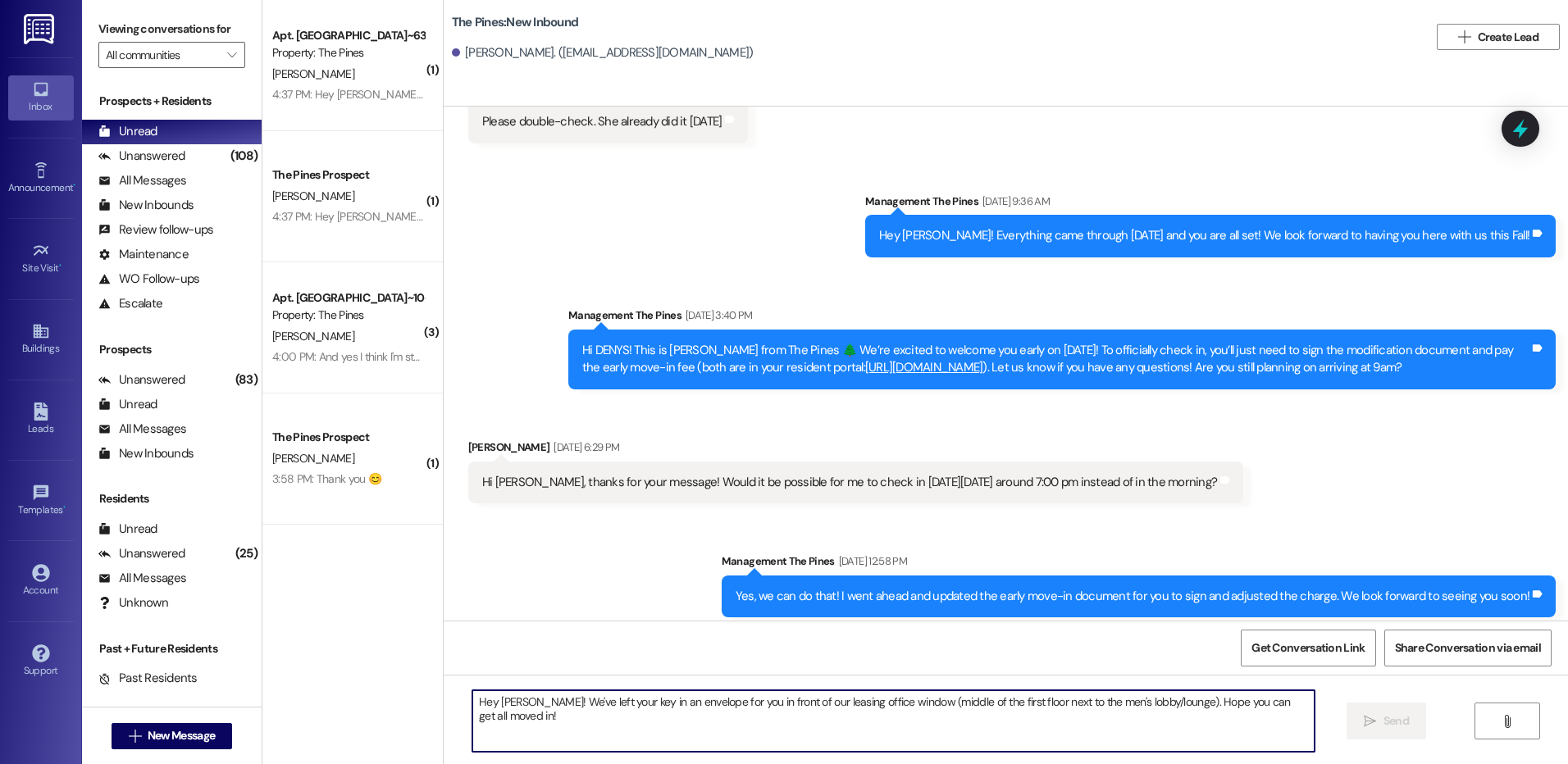
scroll to position [1584, 0]
